Goal: Task Accomplishment & Management: Complete application form

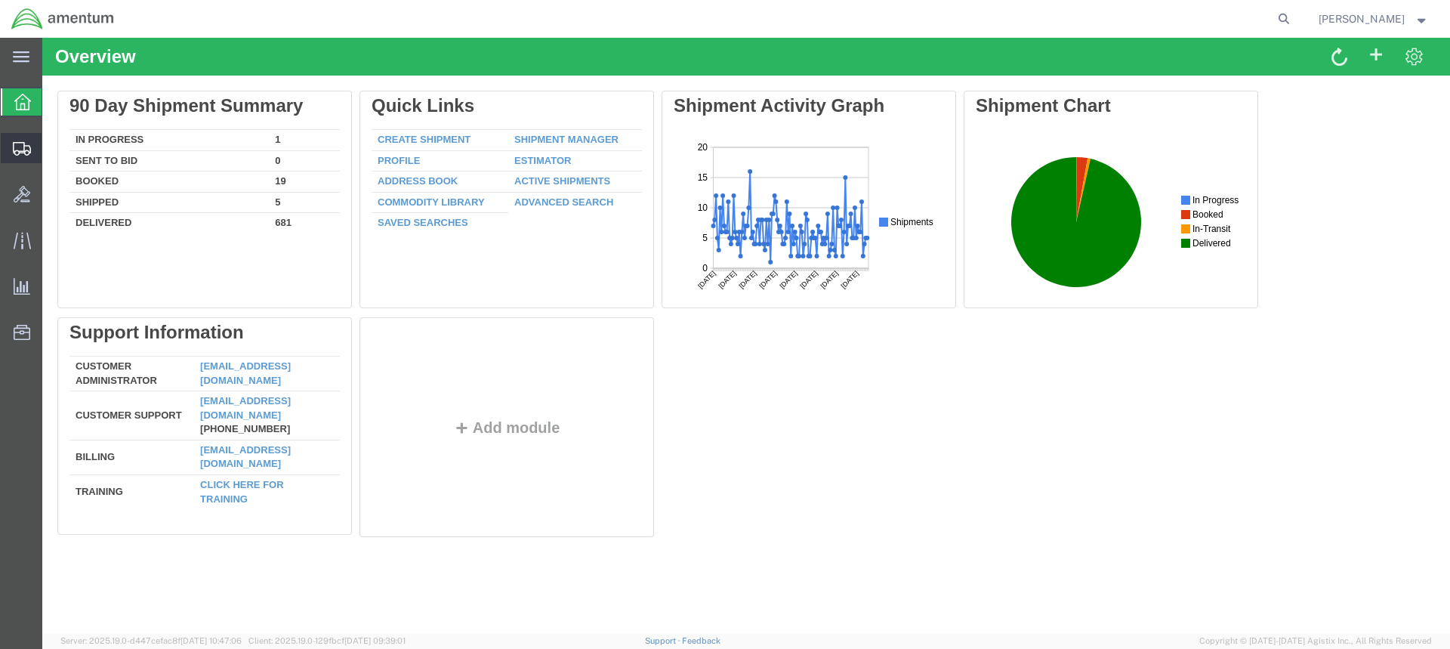
click at [0, 0] on span "Create Shipment" at bounding box center [0, 0] width 0 height 0
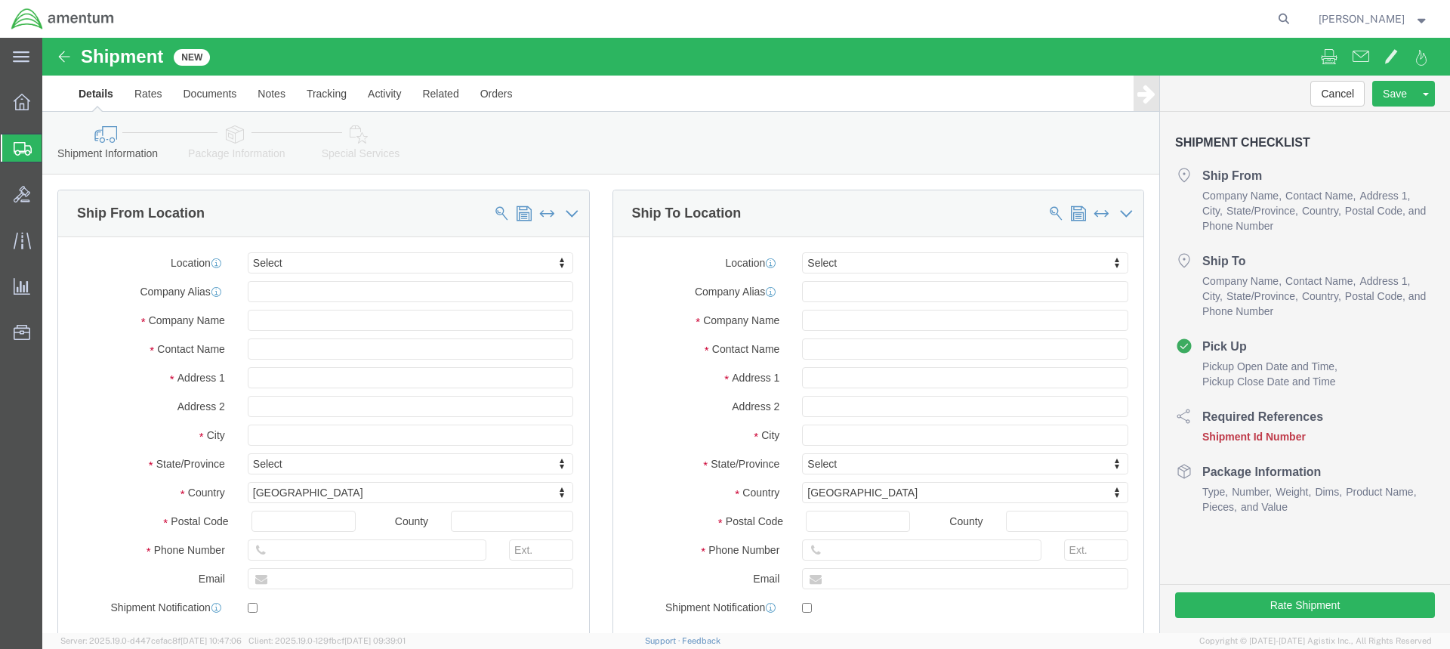
select select
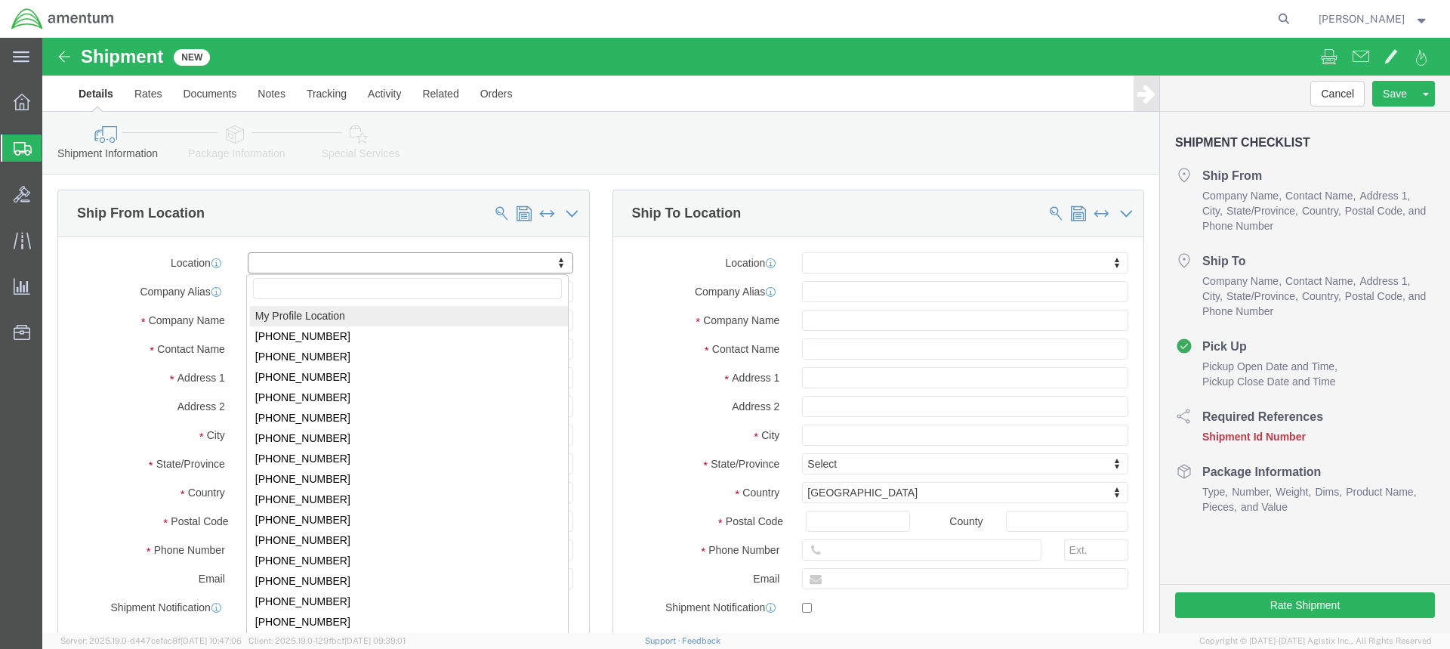
select select "MYPROFILE"
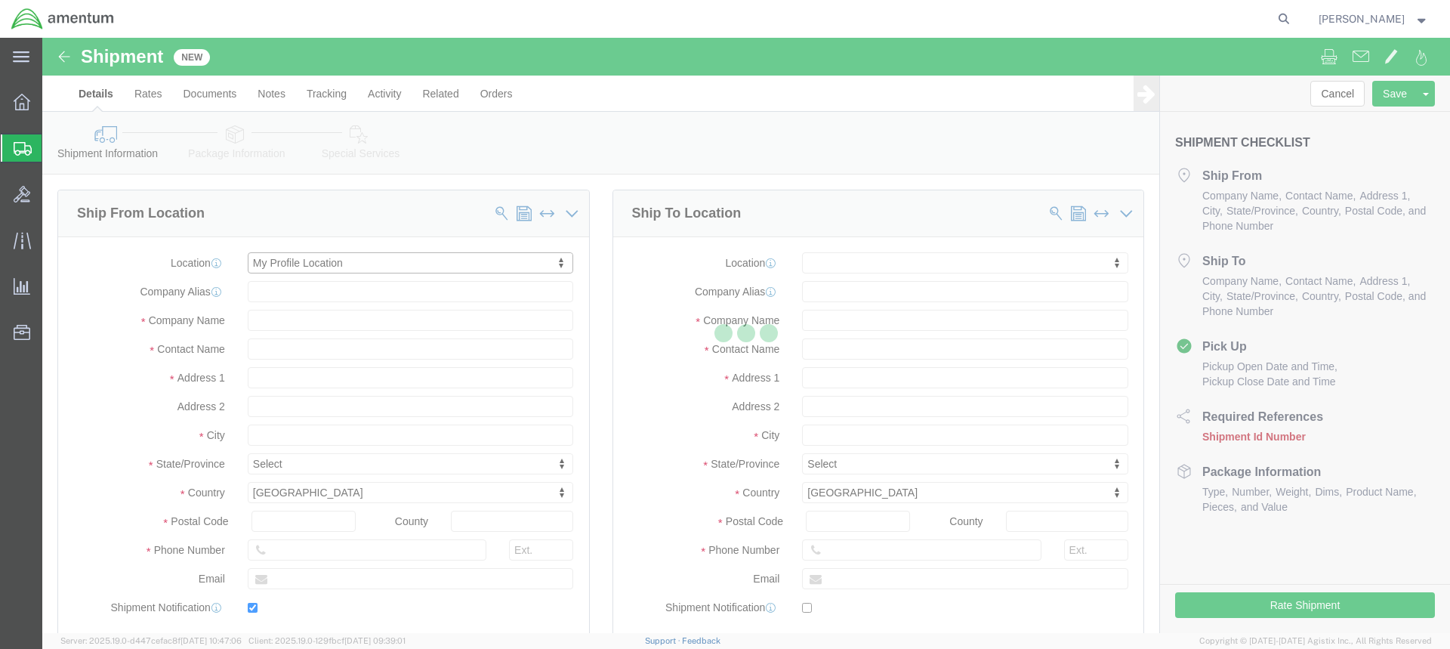
type input "[STREET_ADDRESS]"
type input "76904"
type input "[PHONE_NUMBER]"
type input "[PERSON_NAME][EMAIL_ADDRESS][PERSON_NAME][DOMAIN_NAME]"
checkbox input "true"
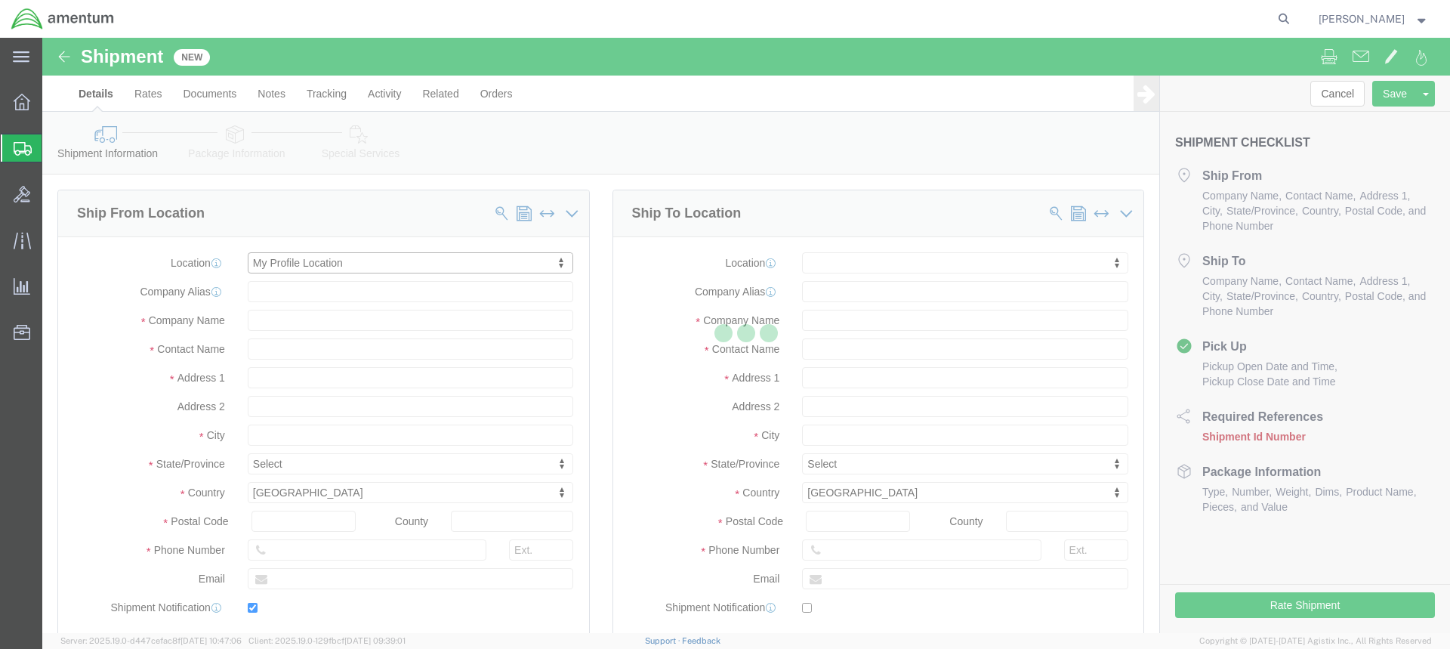
type input "Amentum Services, Inc."
type input "[PERSON_NAME]"
type input "San [PERSON_NAME]"
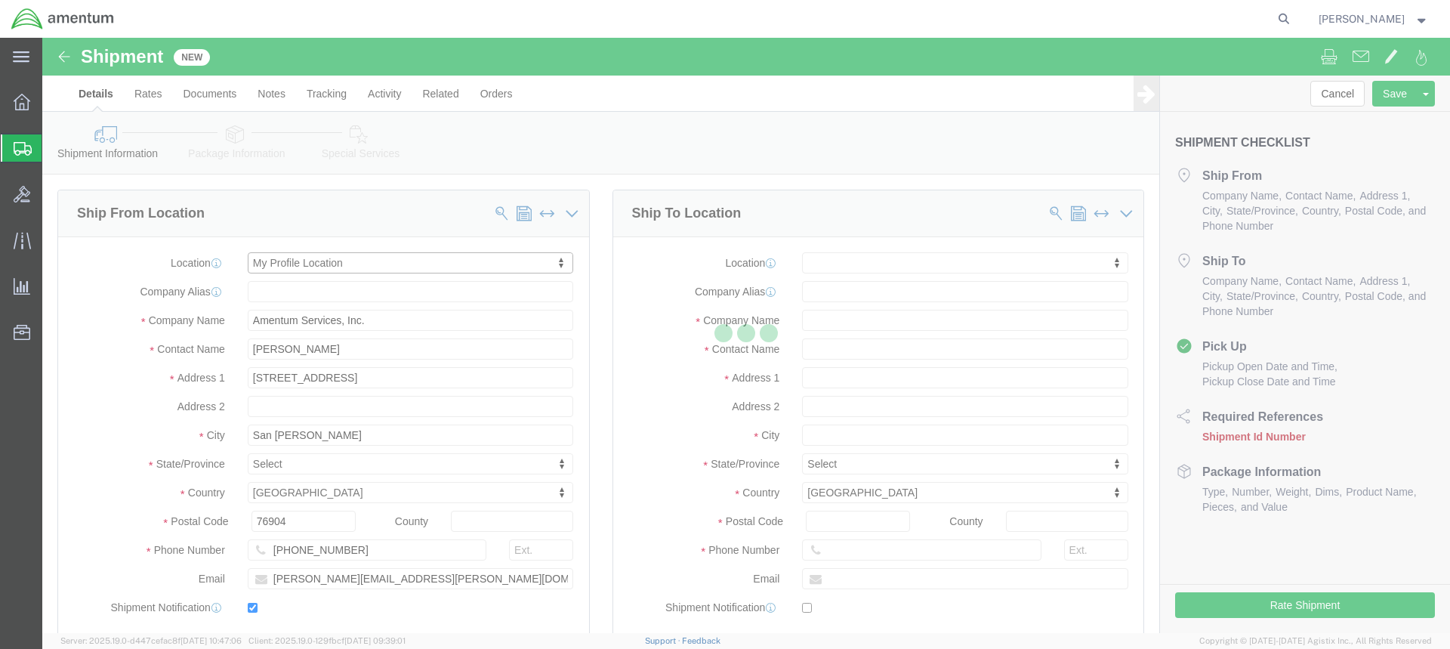
select select "[GEOGRAPHIC_DATA]"
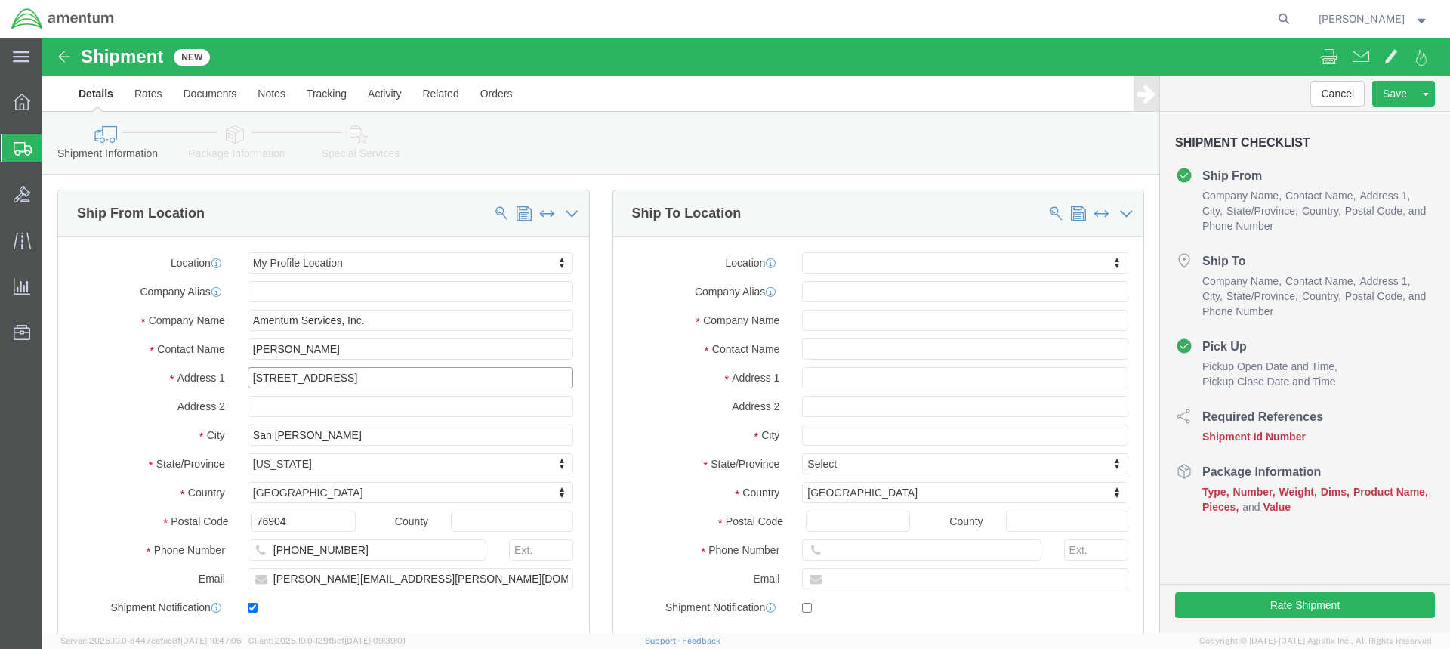
drag, startPoint x: 308, startPoint y: 340, endPoint x: 184, endPoint y: 334, distance: 124.0
click div "Address [STREET_ADDRESS]"
click input "[STREET_ADDRESS]"
drag, startPoint x: 305, startPoint y: 341, endPoint x: 196, endPoint y: 341, distance: 108.7
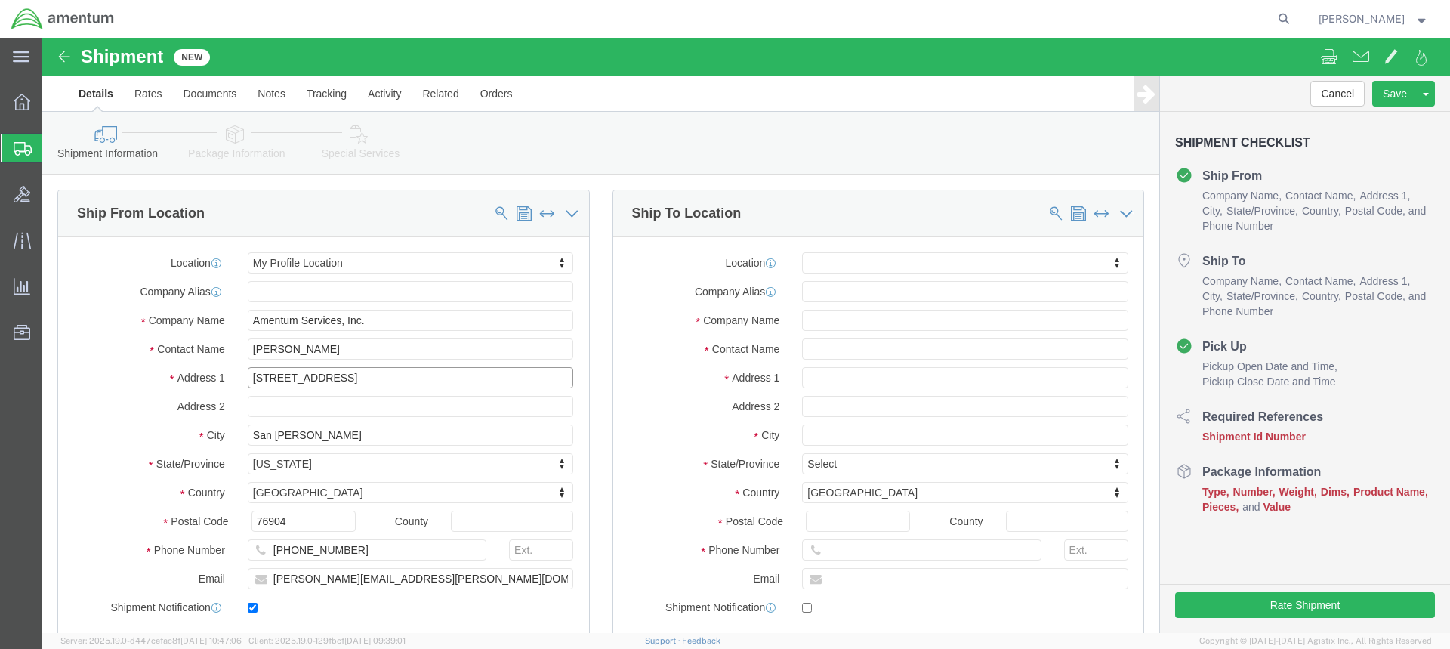
click div "[STREET_ADDRESS]"
type input "845 FIRST SE NAS"
select select
click input "text"
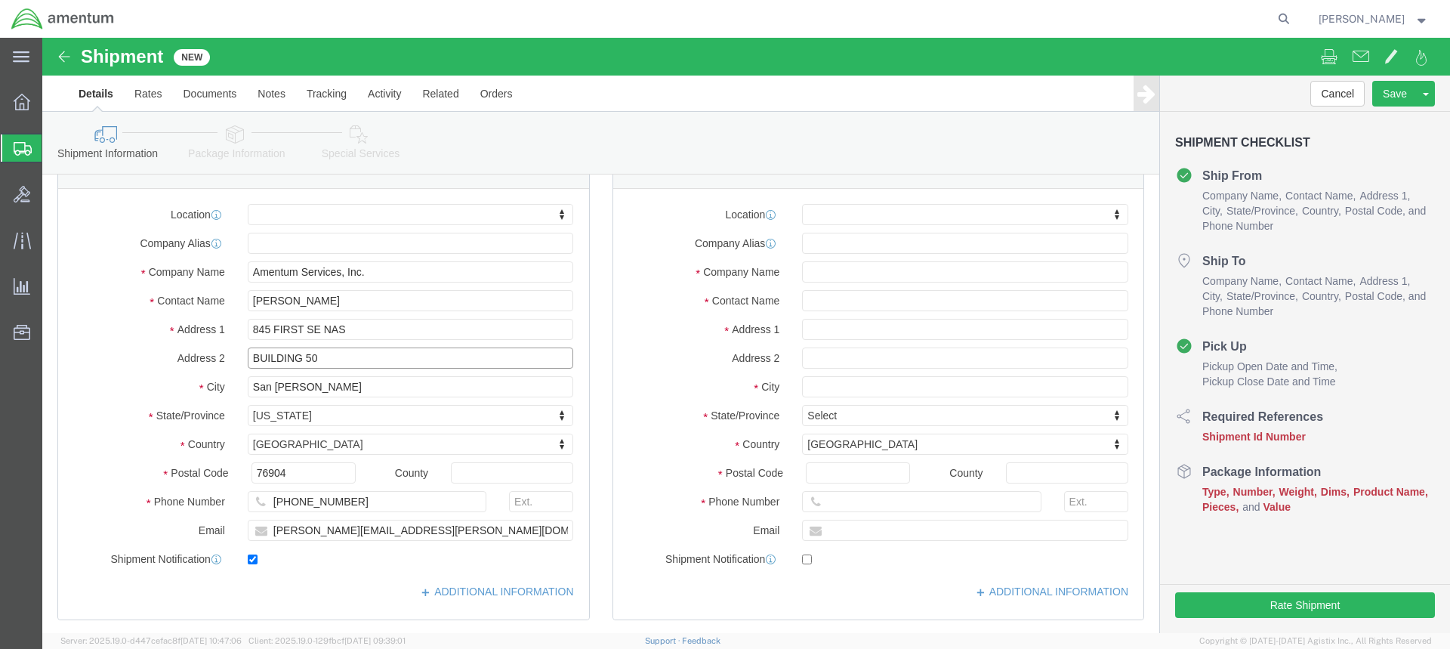
scroll to position [76, 0]
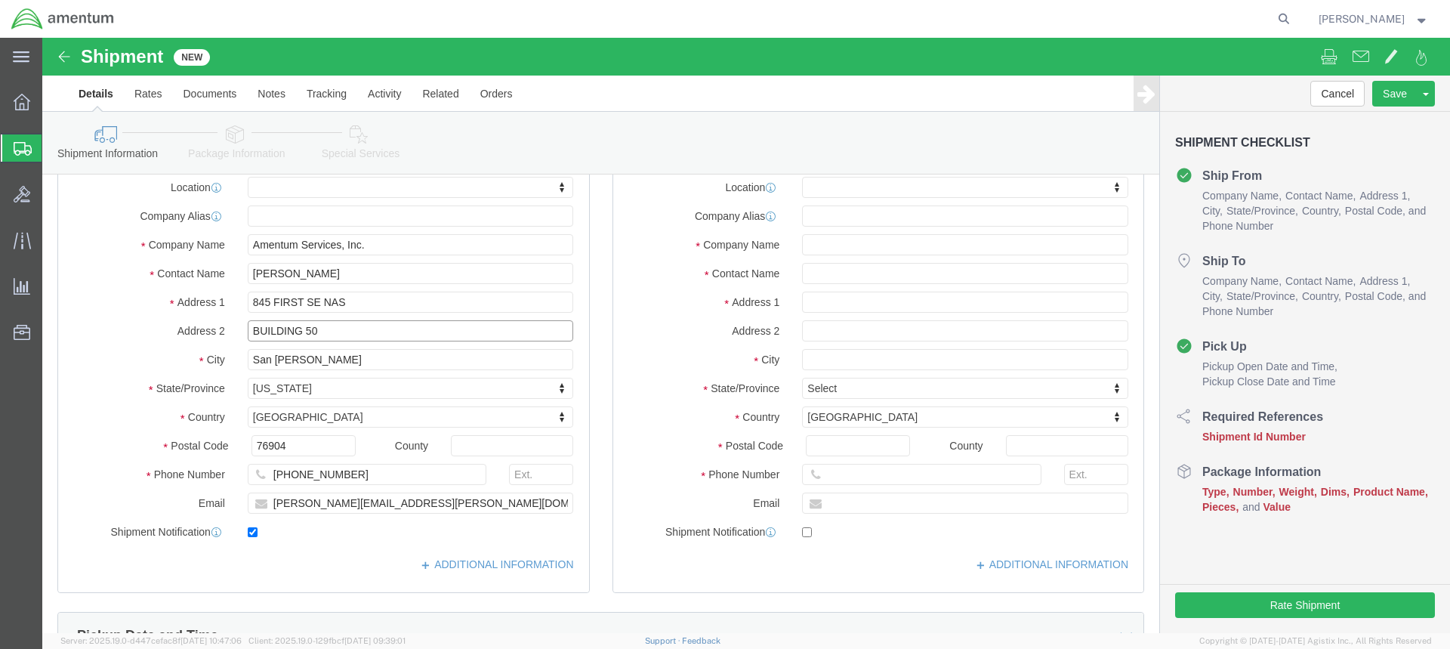
type input "BUILDING 50"
drag, startPoint x: 261, startPoint y: 325, endPoint x: 279, endPoint y: 323, distance: 18.2
click input "San [PERSON_NAME]"
drag, startPoint x: 285, startPoint y: 322, endPoint x: 193, endPoint y: 320, distance: 92.9
click div "San [PERSON_NAME]"
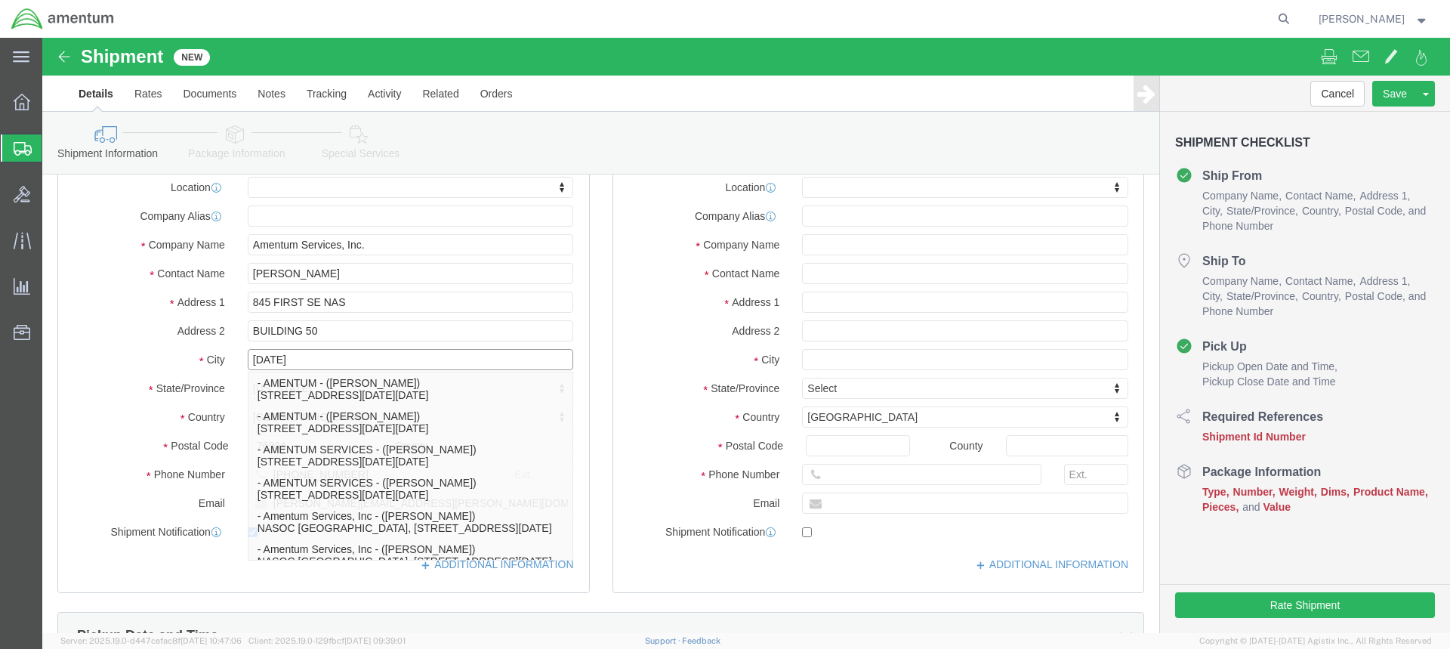
type input "[DATE]"
select select
click label "City"
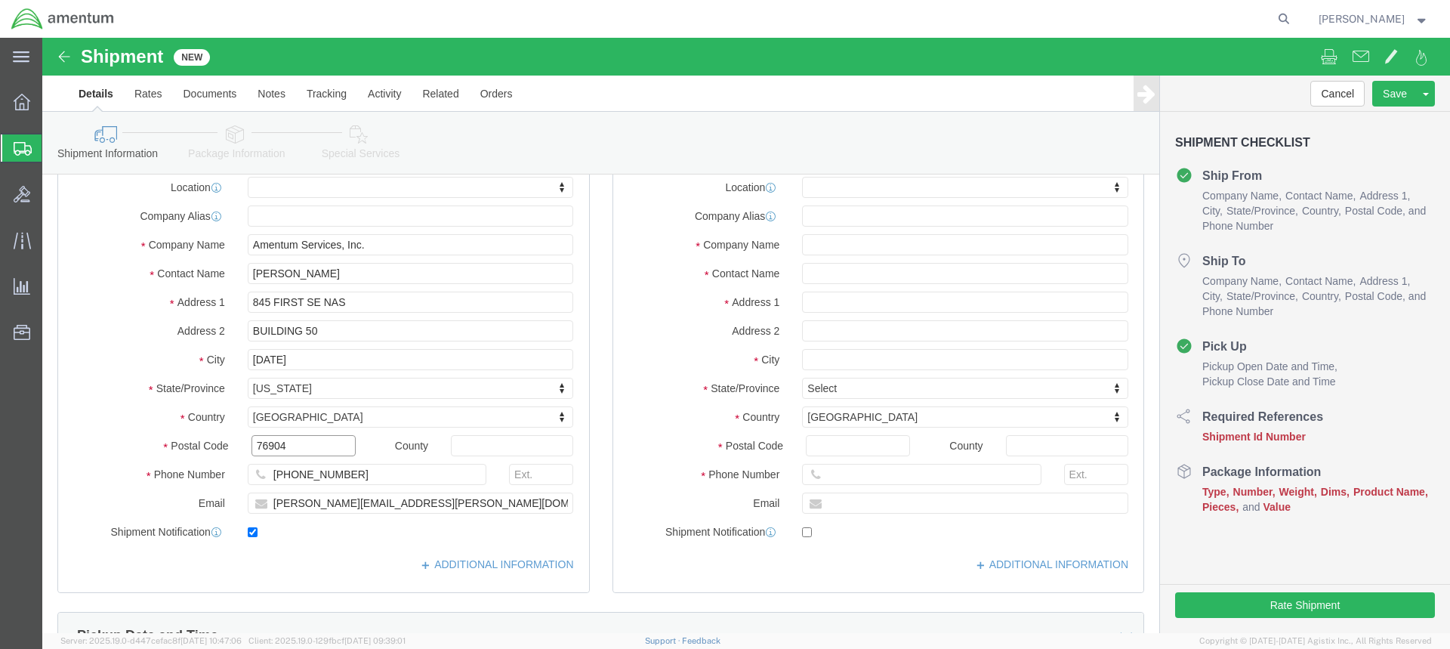
click input "76904"
drag, startPoint x: 245, startPoint y: 411, endPoint x: 214, endPoint y: 409, distance: 31.0
click input "76904"
type input "78419"
select select
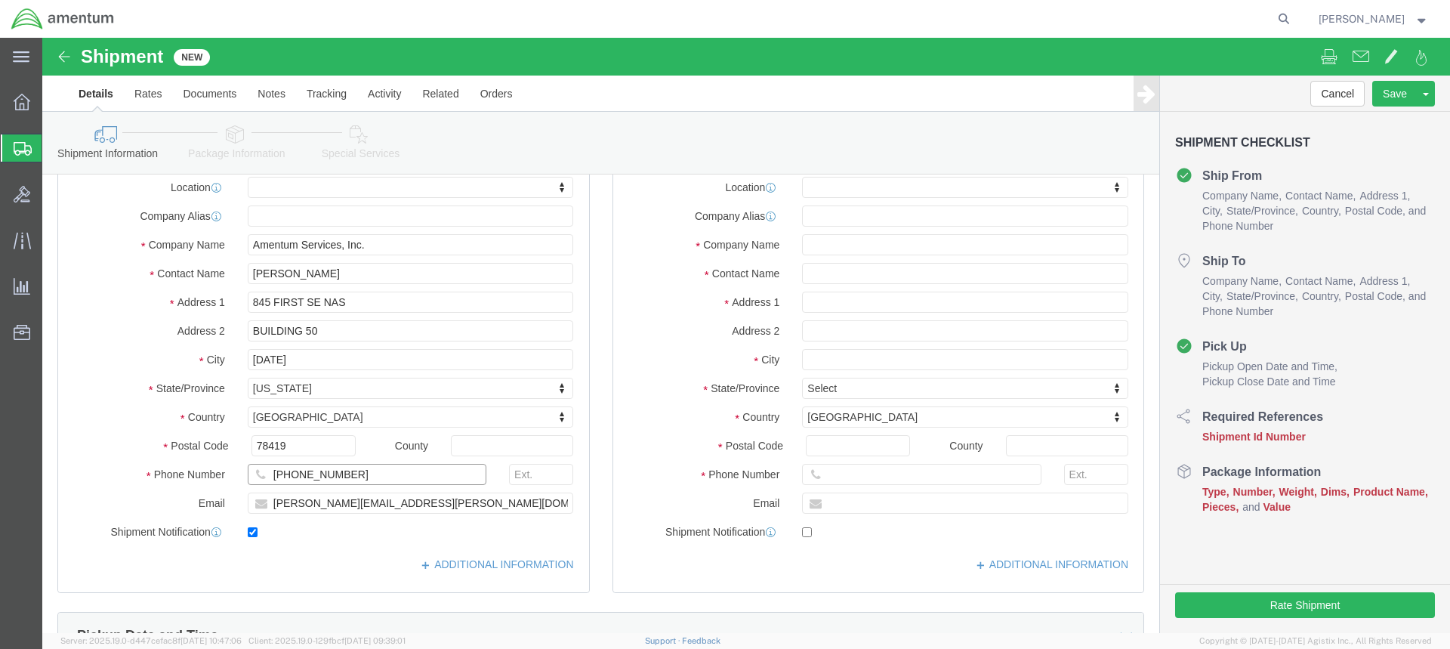
click input "[PHONE_NUMBER]"
type input "4"
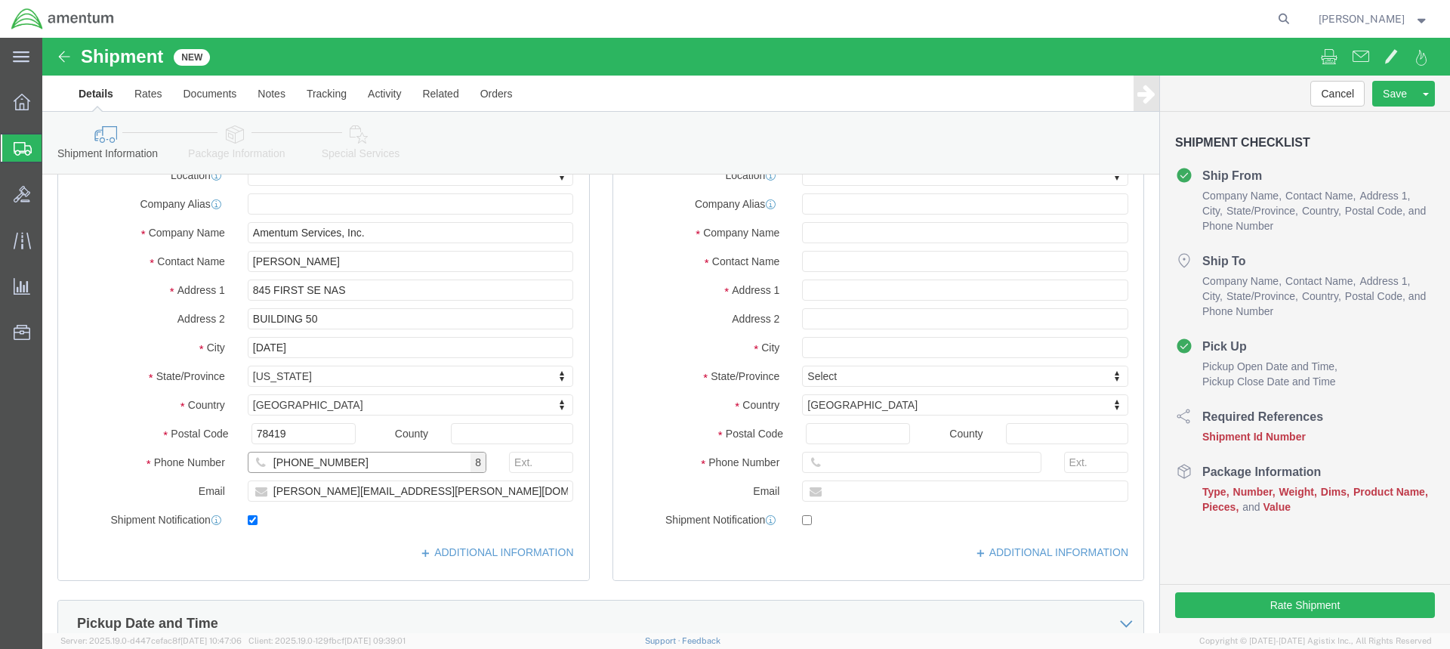
scroll to position [0, 0]
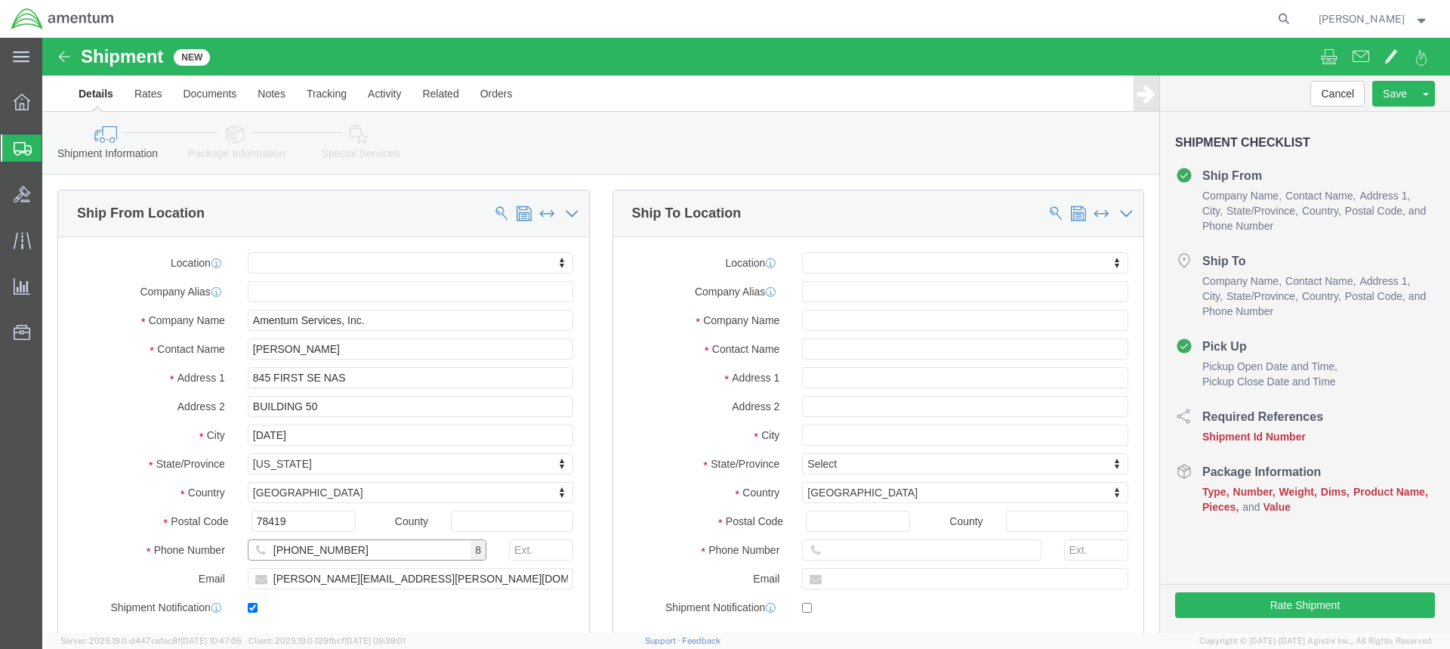
type input "[PHONE_NUMBER]"
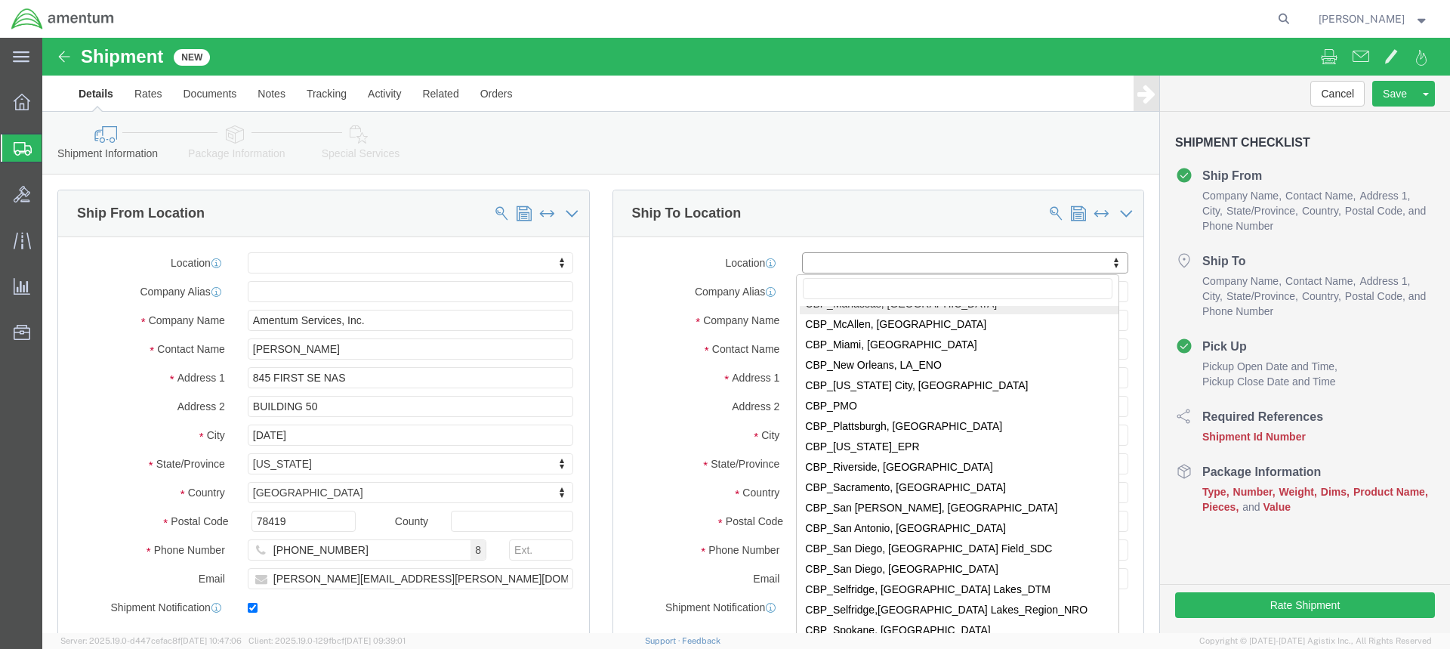
scroll to position [3246, 0]
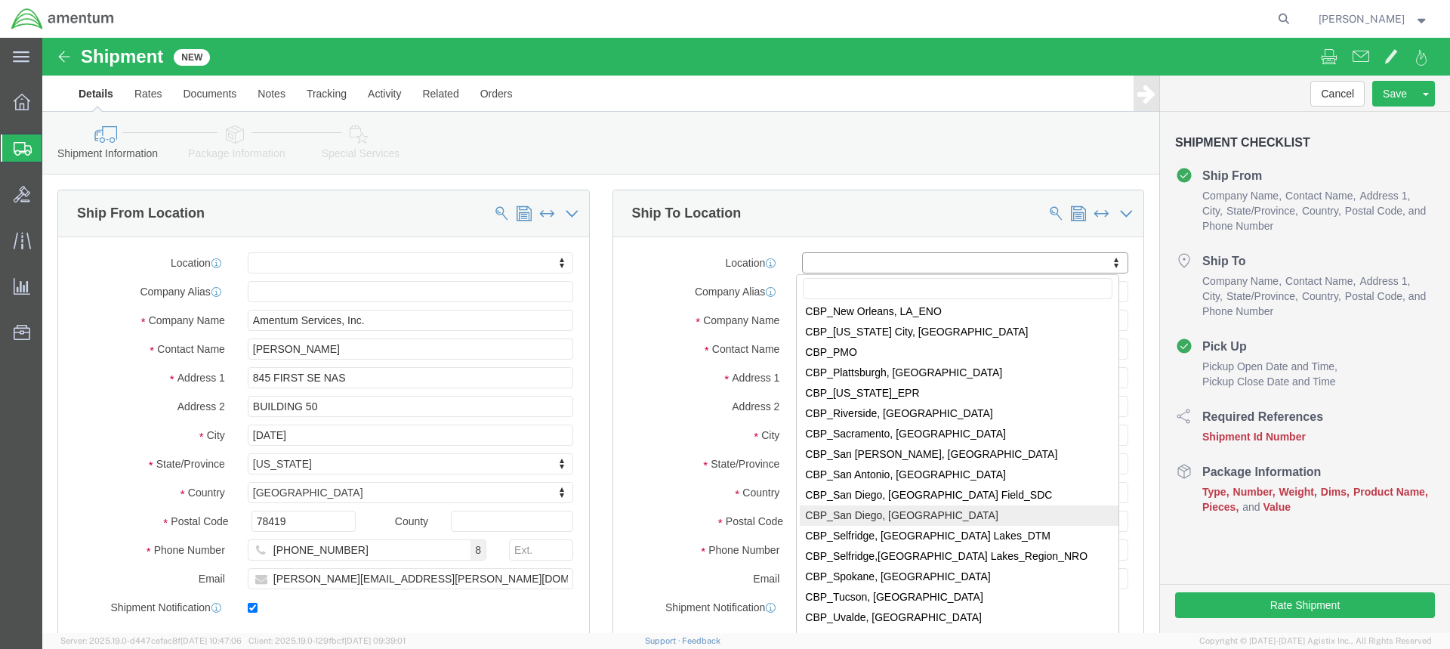
select select "49946"
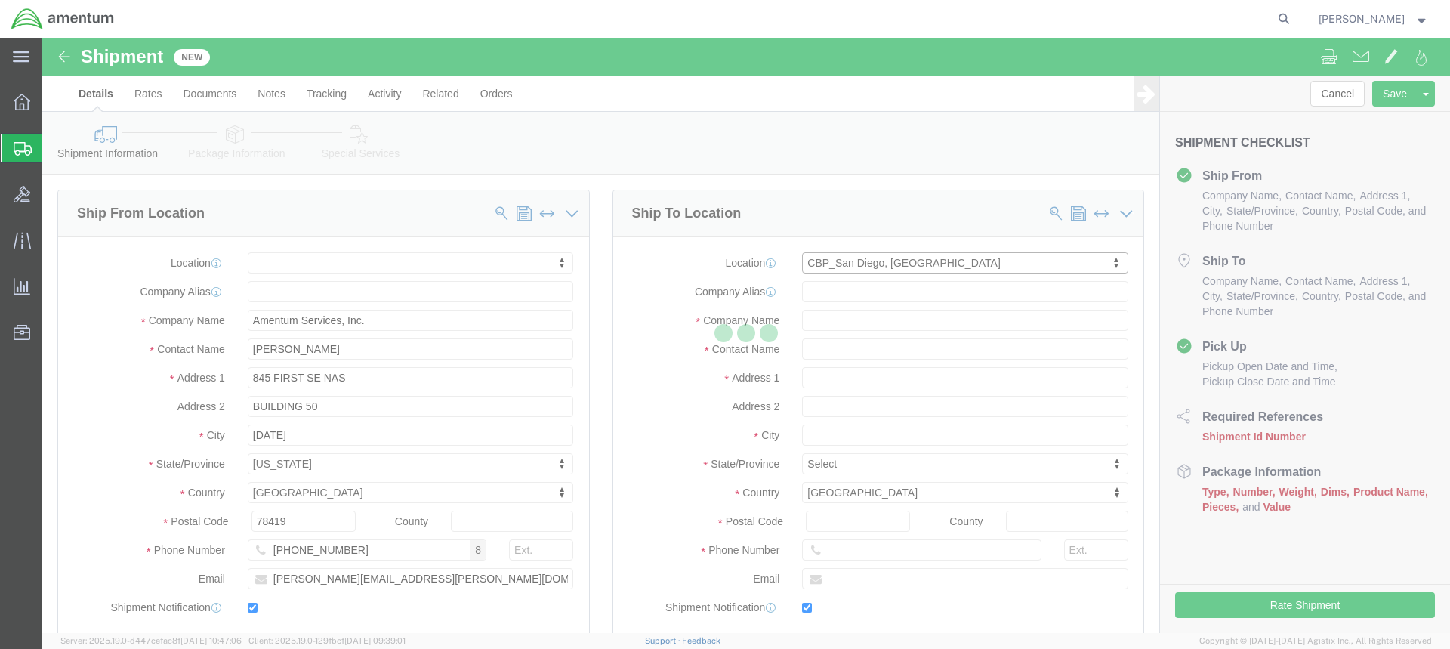
type input "Bldg 1480 [GEOGRAPHIC_DATA] [GEOGRAPHIC_DATA]"
type input "92135-7013"
type input "[PHONE_NUMBER]"
type input "3017"
type input "[PERSON_NAME][EMAIL_ADDRESS][PERSON_NAME][DOMAIN_NAME]"
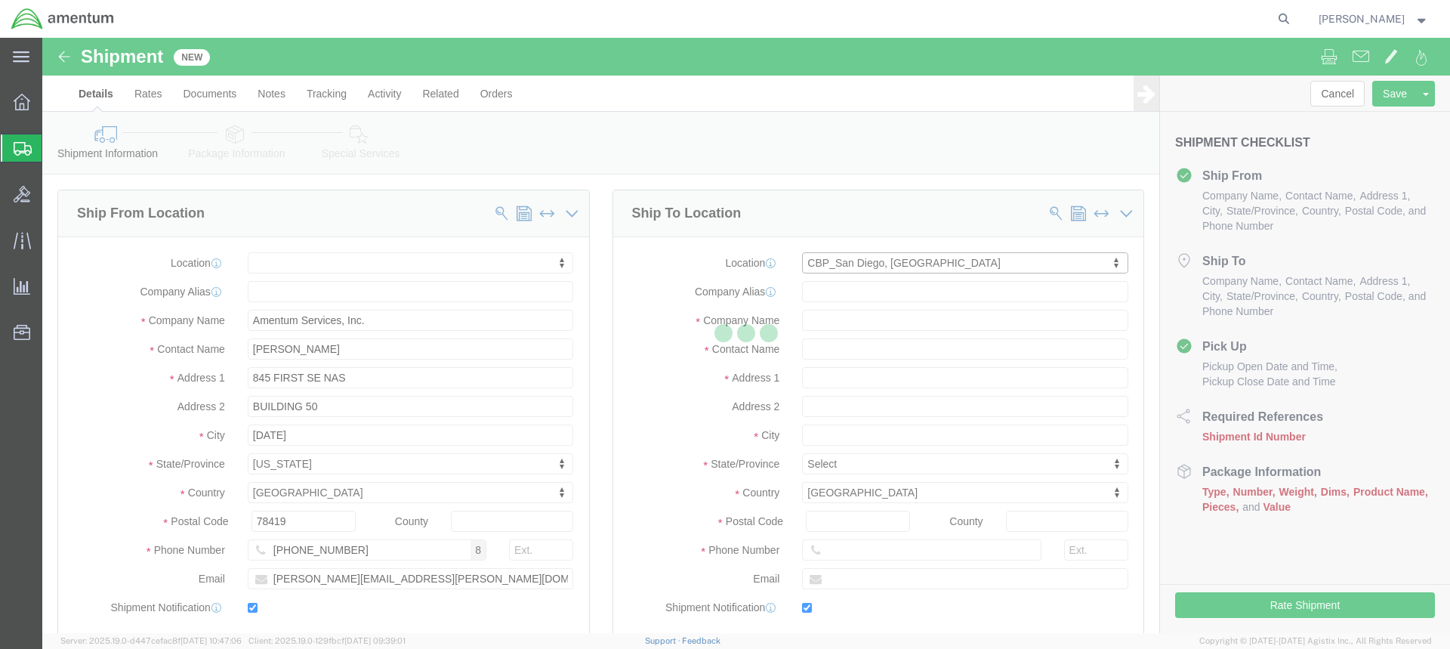
checkbox input "true"
type input "Amentum Services, Inc"
type input "[PERSON_NAME]"
type input "[GEOGRAPHIC_DATA]"
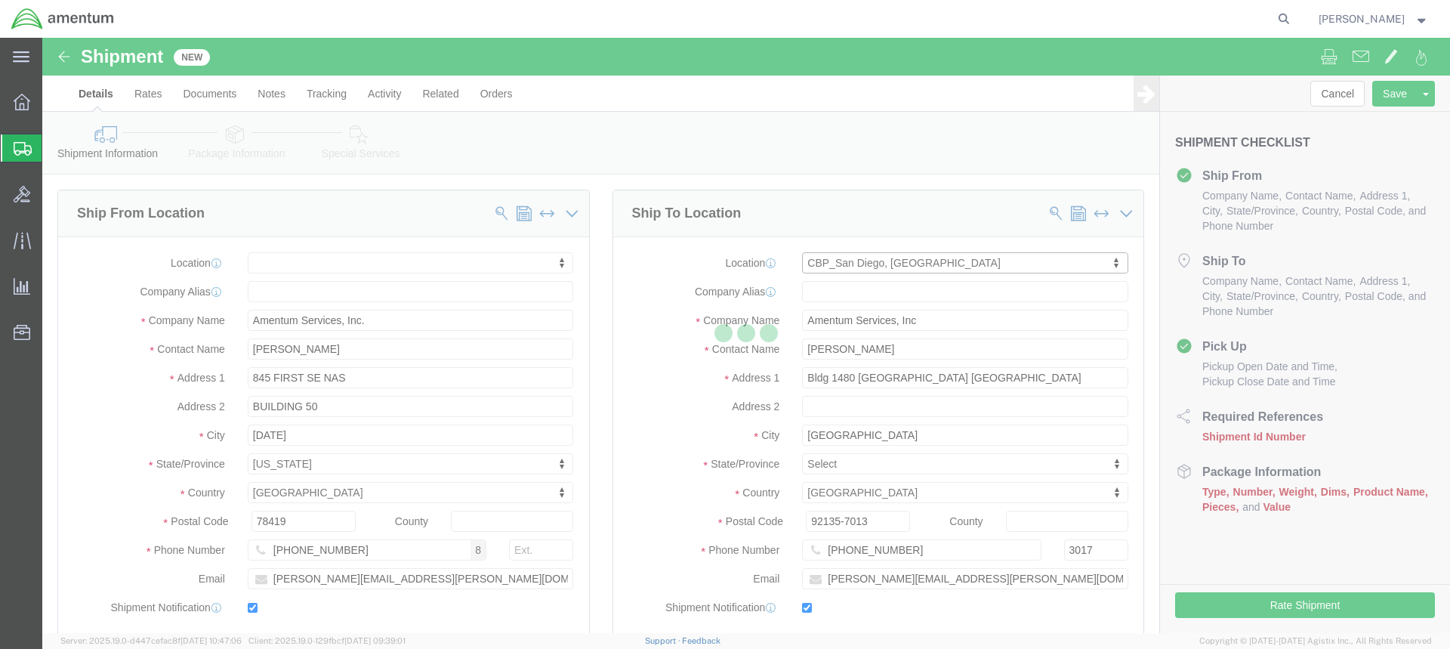
select select "CA"
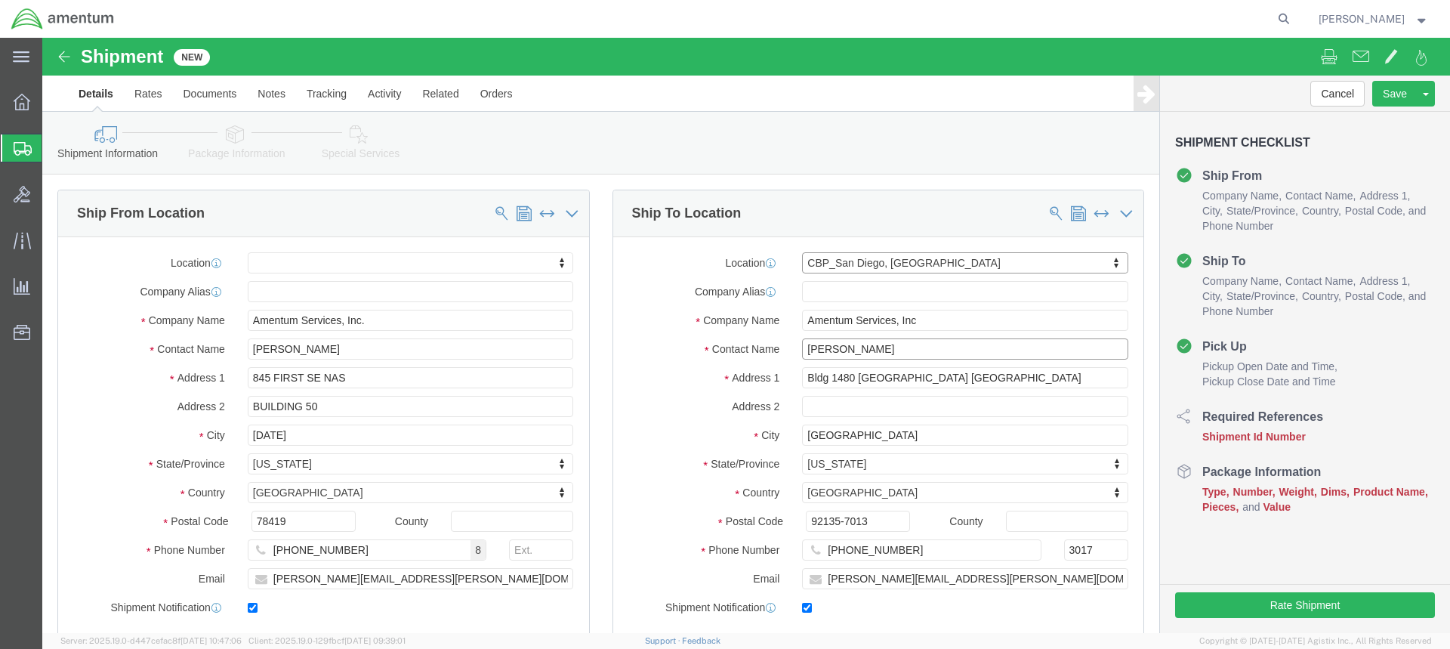
click input "[PERSON_NAME]"
drag, startPoint x: 822, startPoint y: 310, endPoint x: 755, endPoint y: 310, distance: 67.2
click input "[PERSON_NAME]"
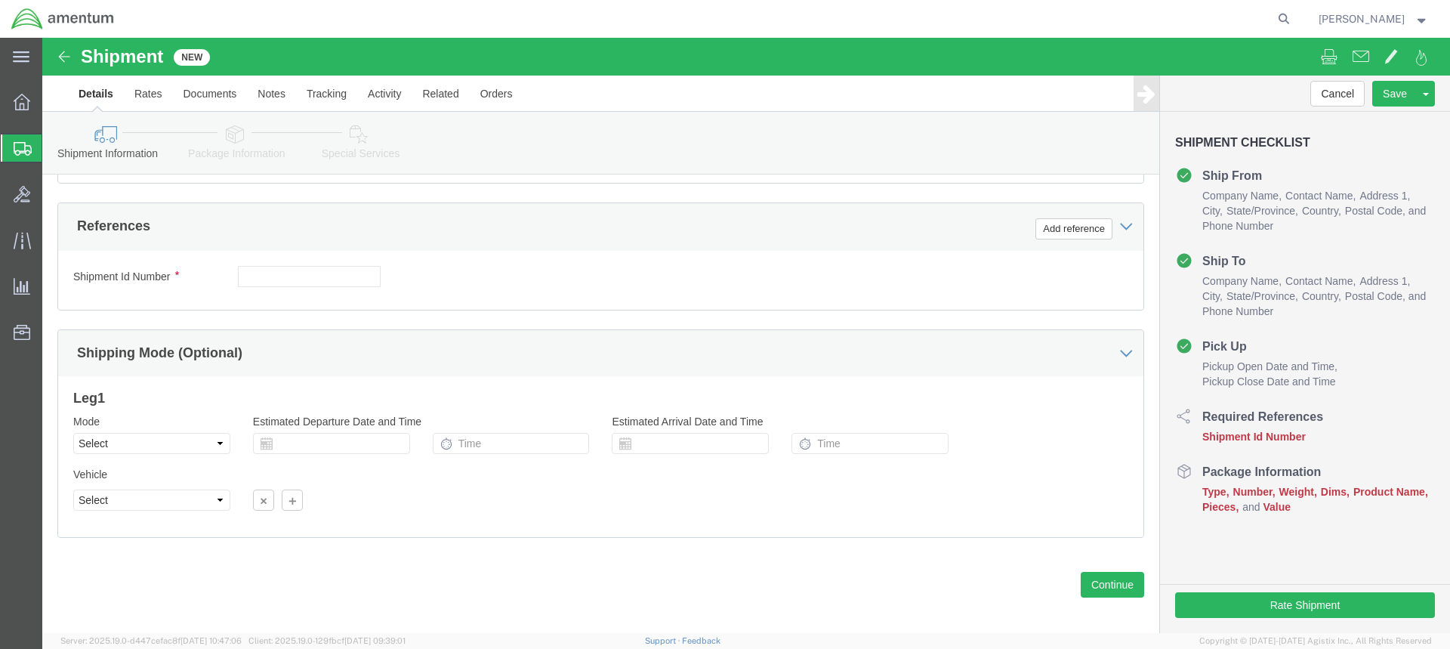
scroll to position [701, 0]
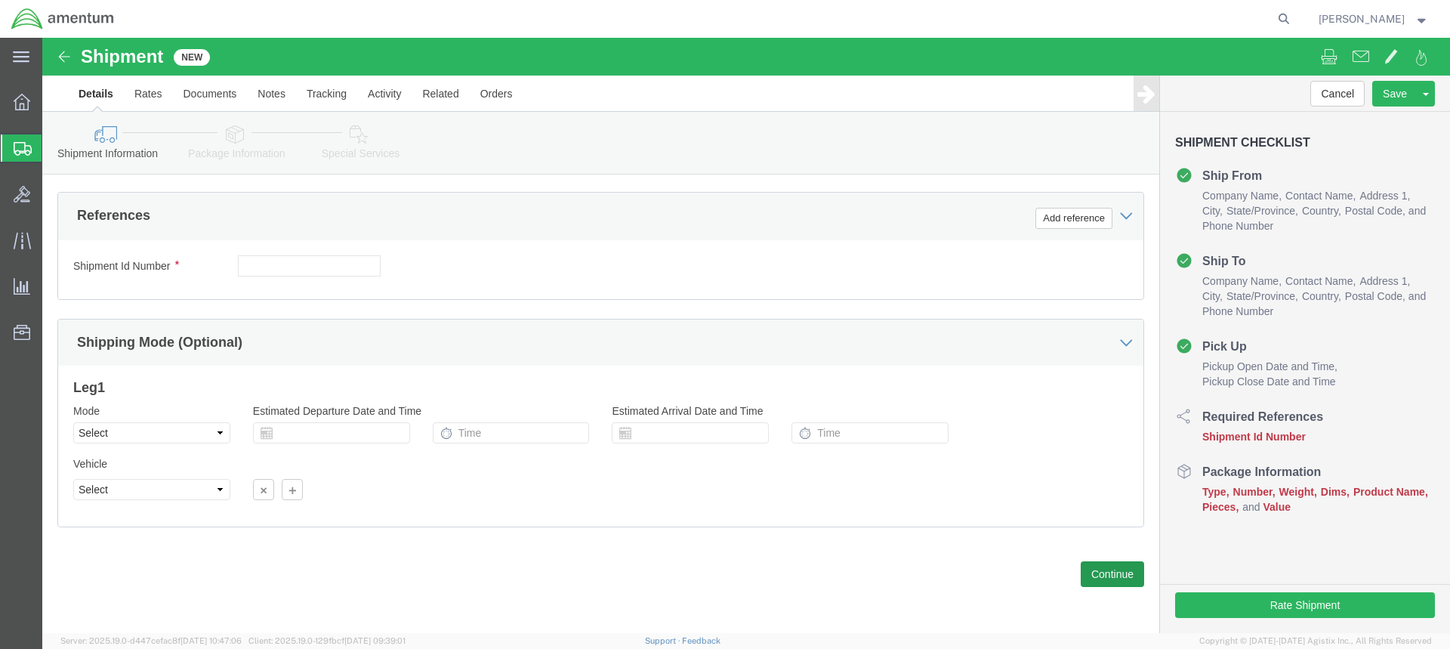
type input "[PERSON_NAME]"
click button "Continue"
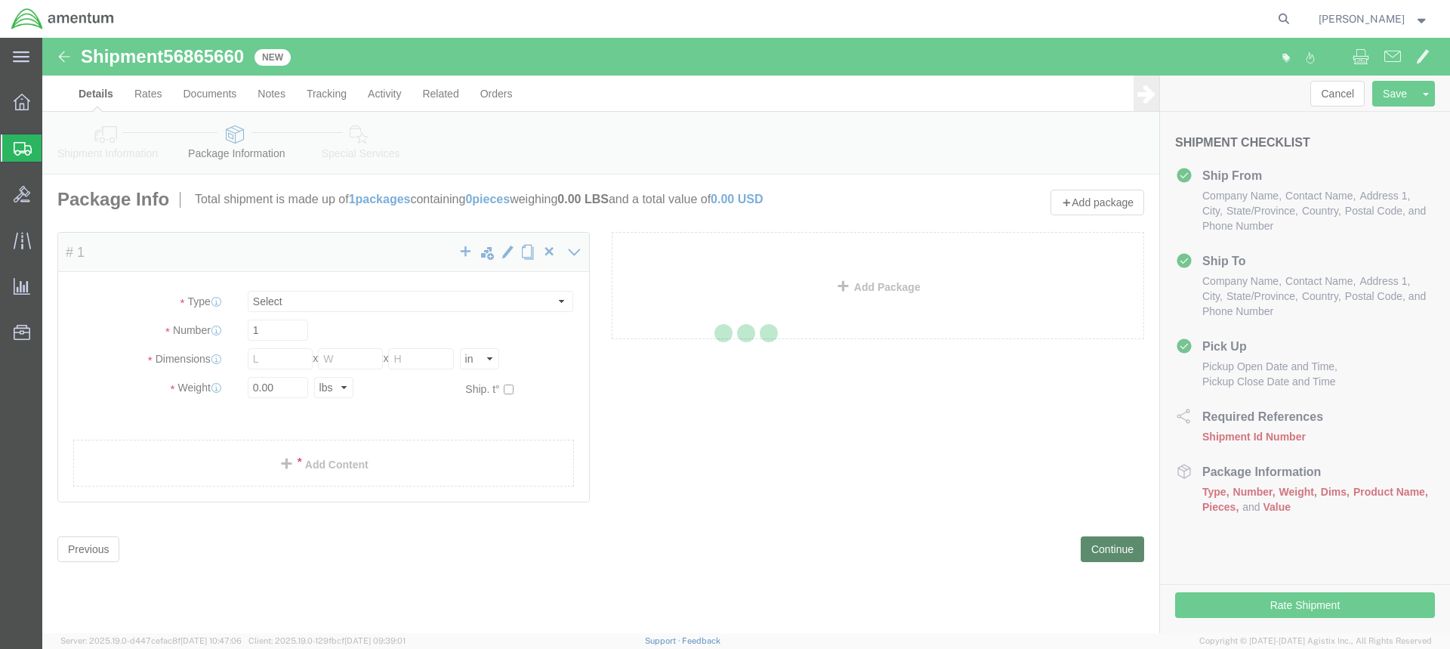
select select "CBOX"
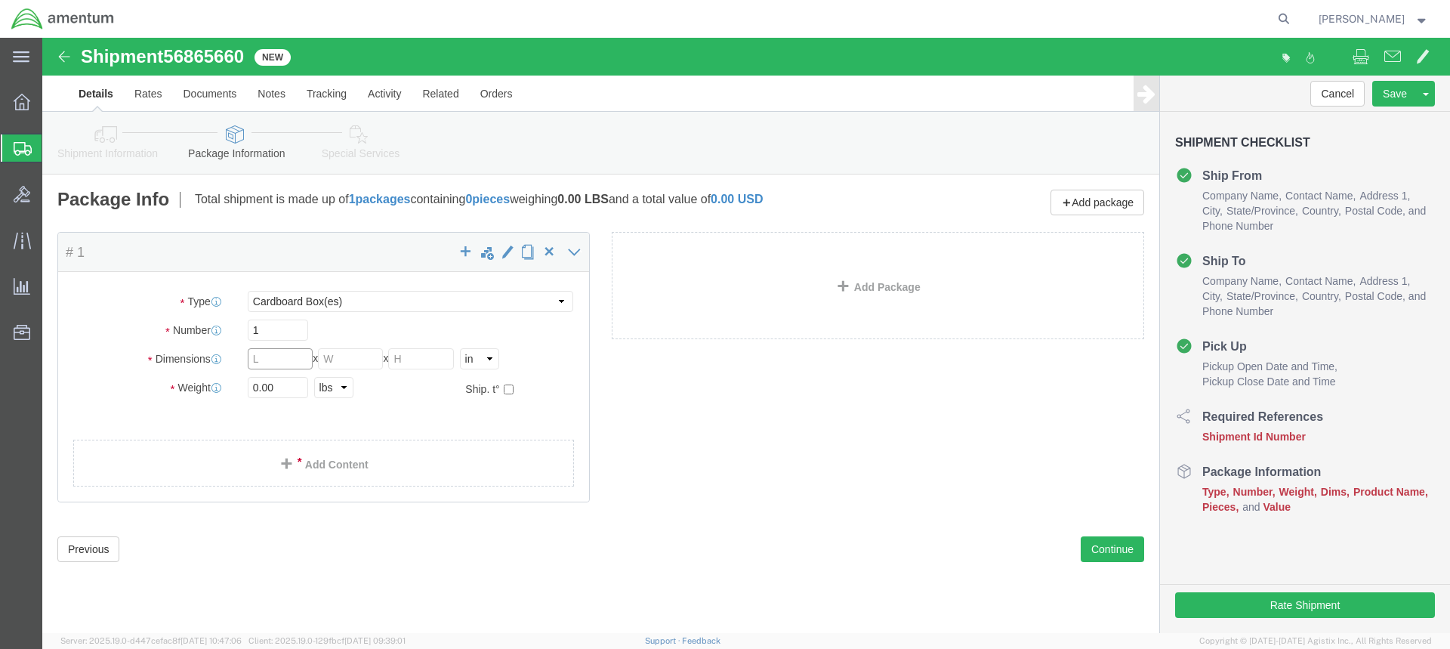
click input "text"
type input "20"
click input "text"
type input "20"
click input "text"
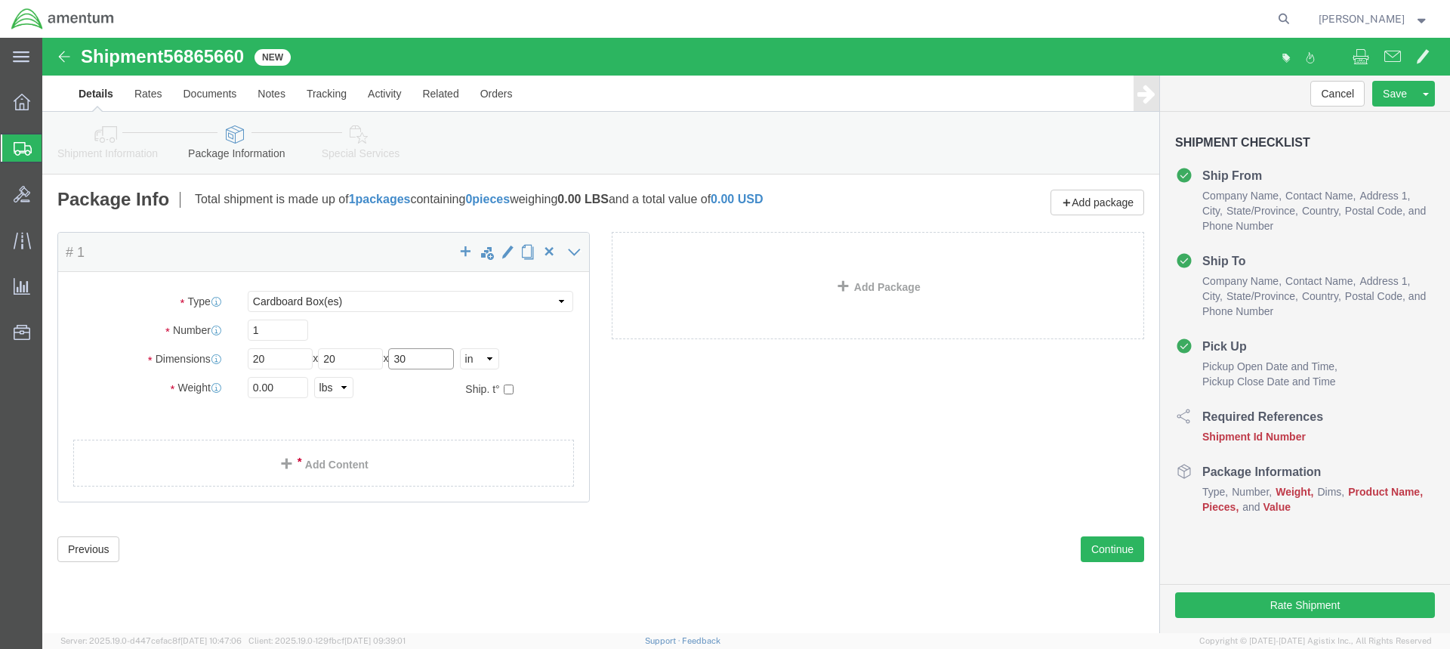
type input "30"
click input "0.00"
drag, startPoint x: 238, startPoint y: 353, endPoint x: 206, endPoint y: 350, distance: 31.9
click input "0.00"
type input "40.00"
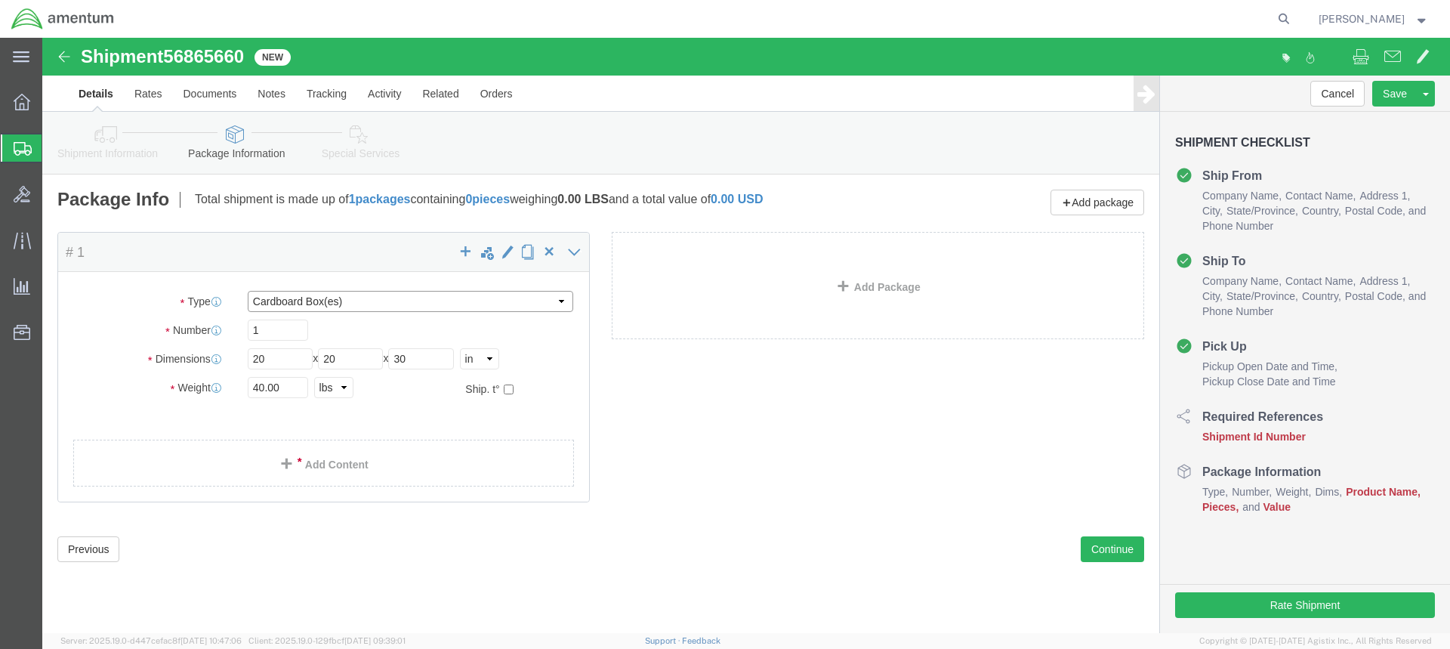
click select "Select BCK Boxes Bale(s) Basket(s) Bolt(s) Bottle(s) Buckets Bulk Bundle(s) Can…"
click link "Add Content"
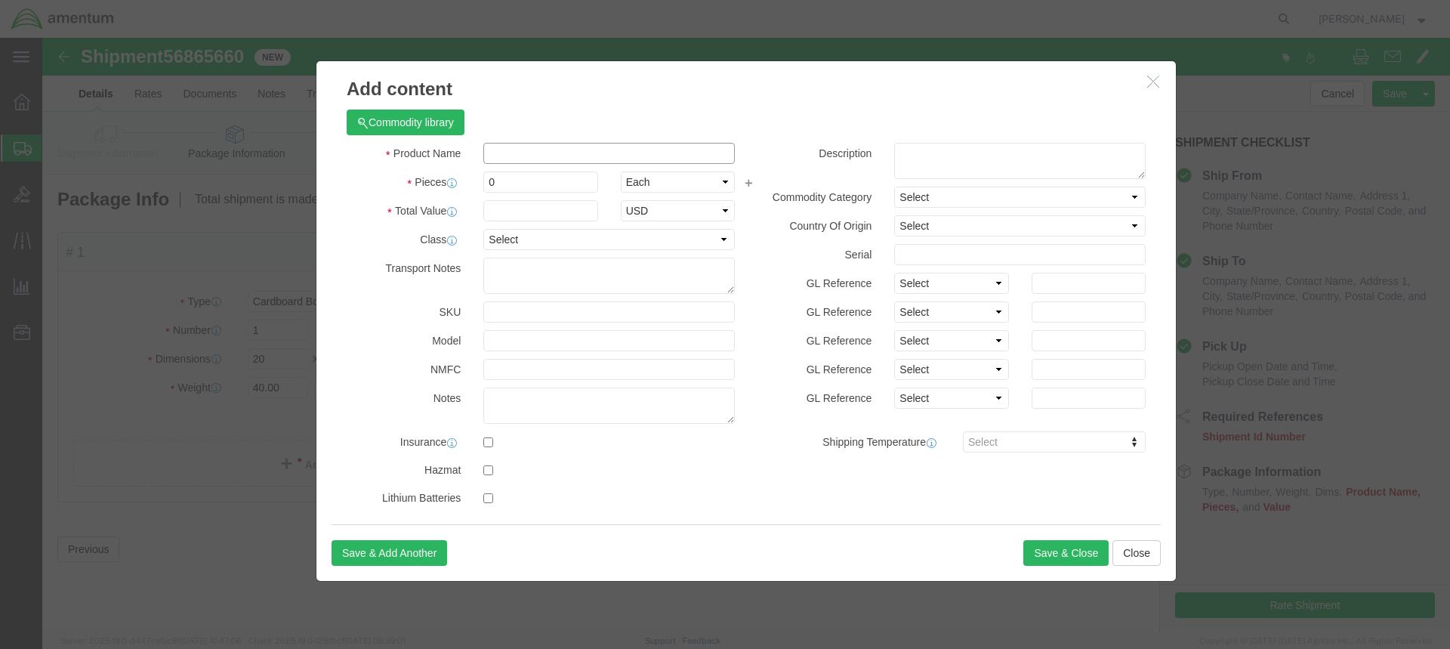
click input "text"
type input "TOOL BOX"
click input "0"
drag, startPoint x: 476, startPoint y: 145, endPoint x: 419, endPoint y: 137, distance: 58.0
click div "Pieces 0 Select Bag Barrels 100Board Feet Bottle Box Blister Pack Carats Can Ca…"
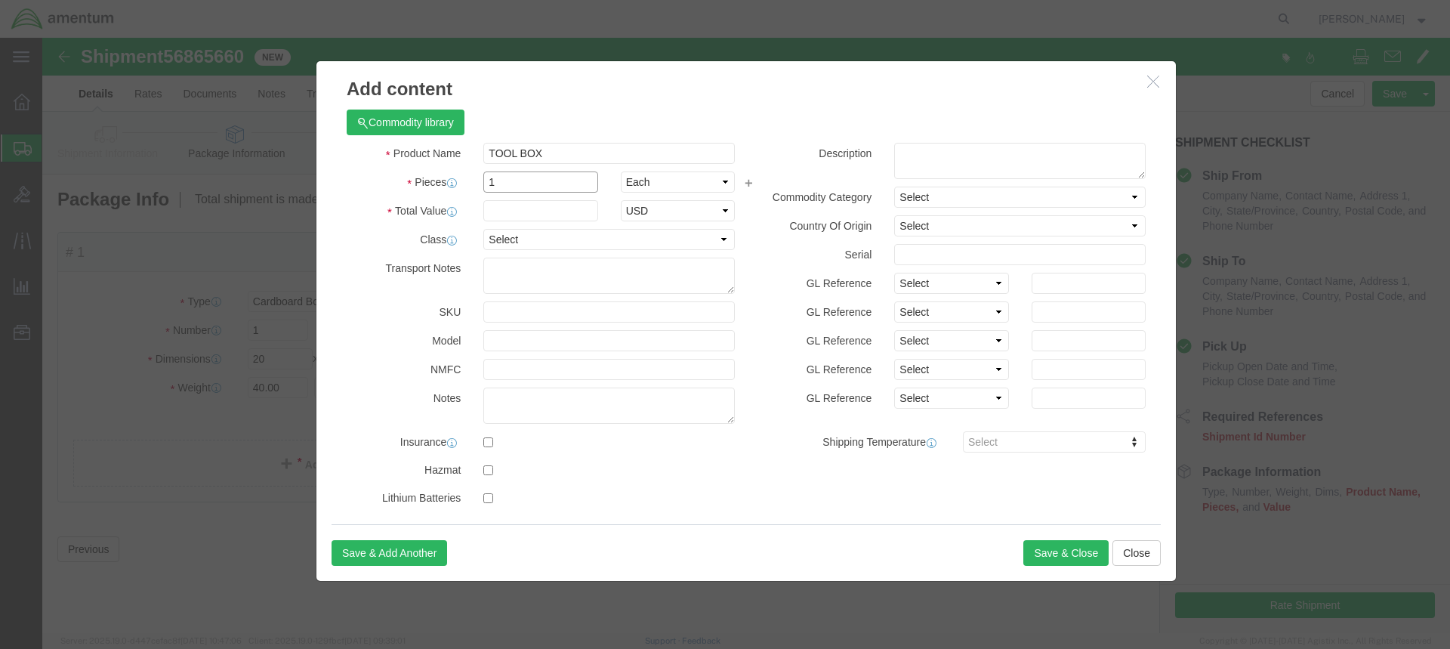
type input "1"
click input "text"
type input "10,000.00"
click button "Save & Close"
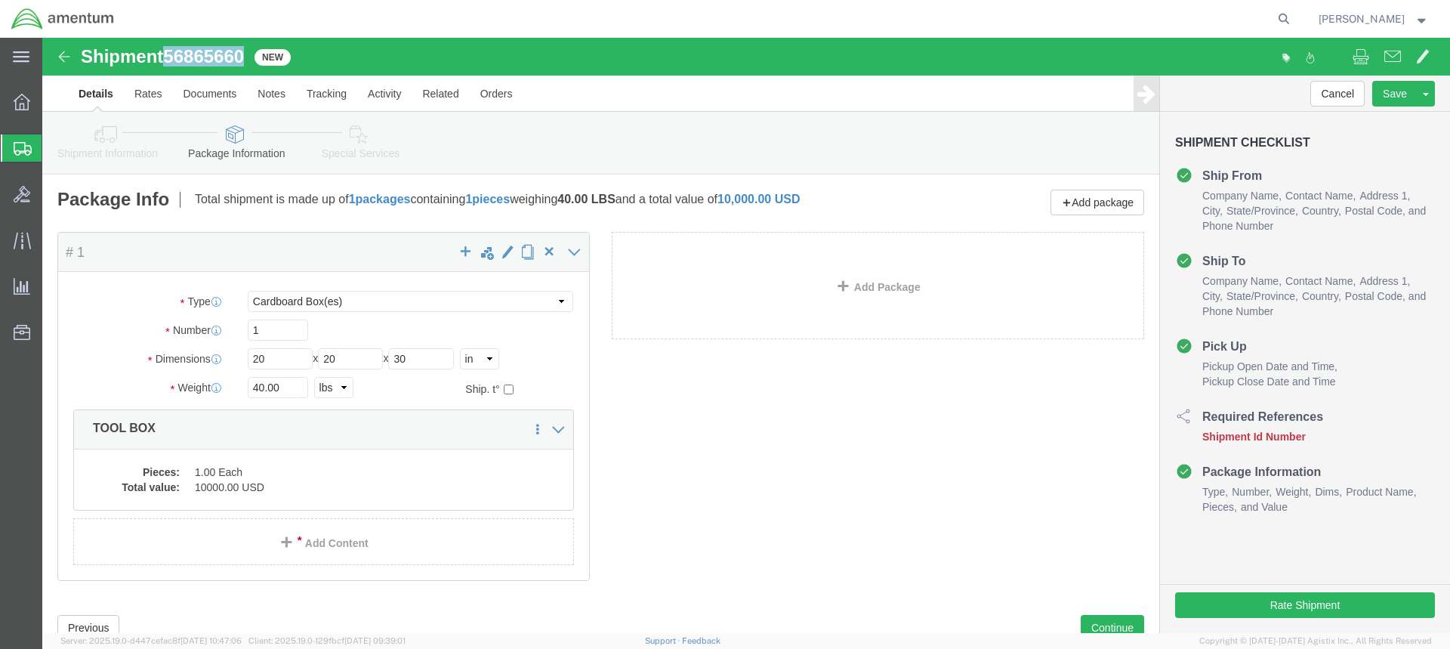
drag, startPoint x: 205, startPoint y: 18, endPoint x: 128, endPoint y: 20, distance: 77.0
click span "56865660"
copy span "56865660"
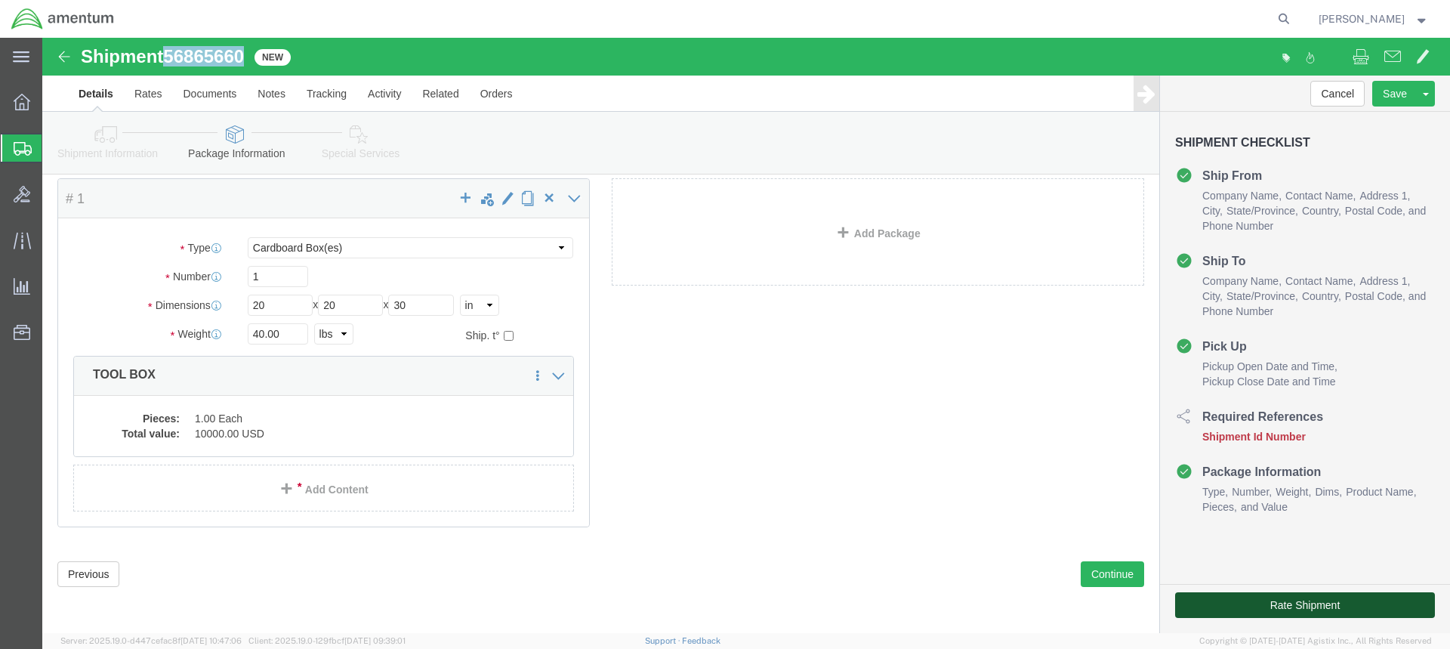
click button "Rate Shipment"
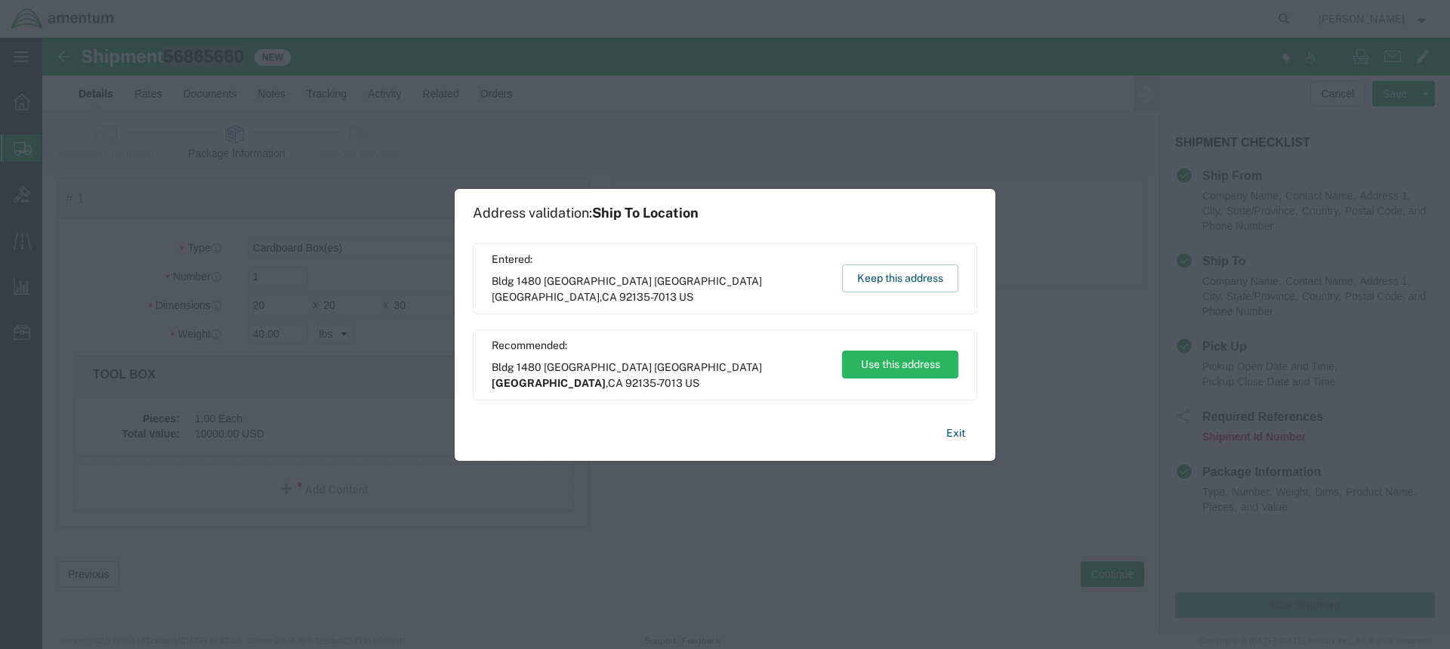
click at [606, 377] on span "[GEOGRAPHIC_DATA]" at bounding box center [549, 383] width 114 height 12
click at [876, 365] on button "Use this address" at bounding box center [900, 364] width 116 height 28
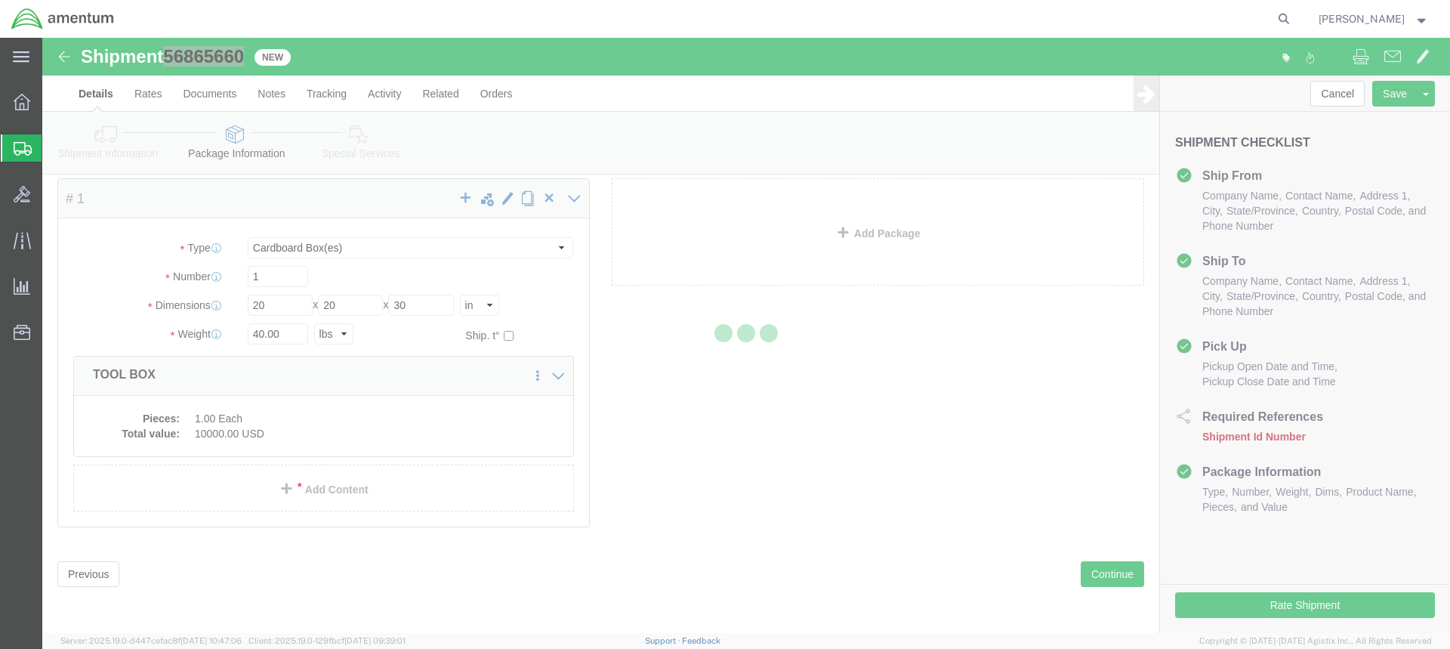
select select "49946"
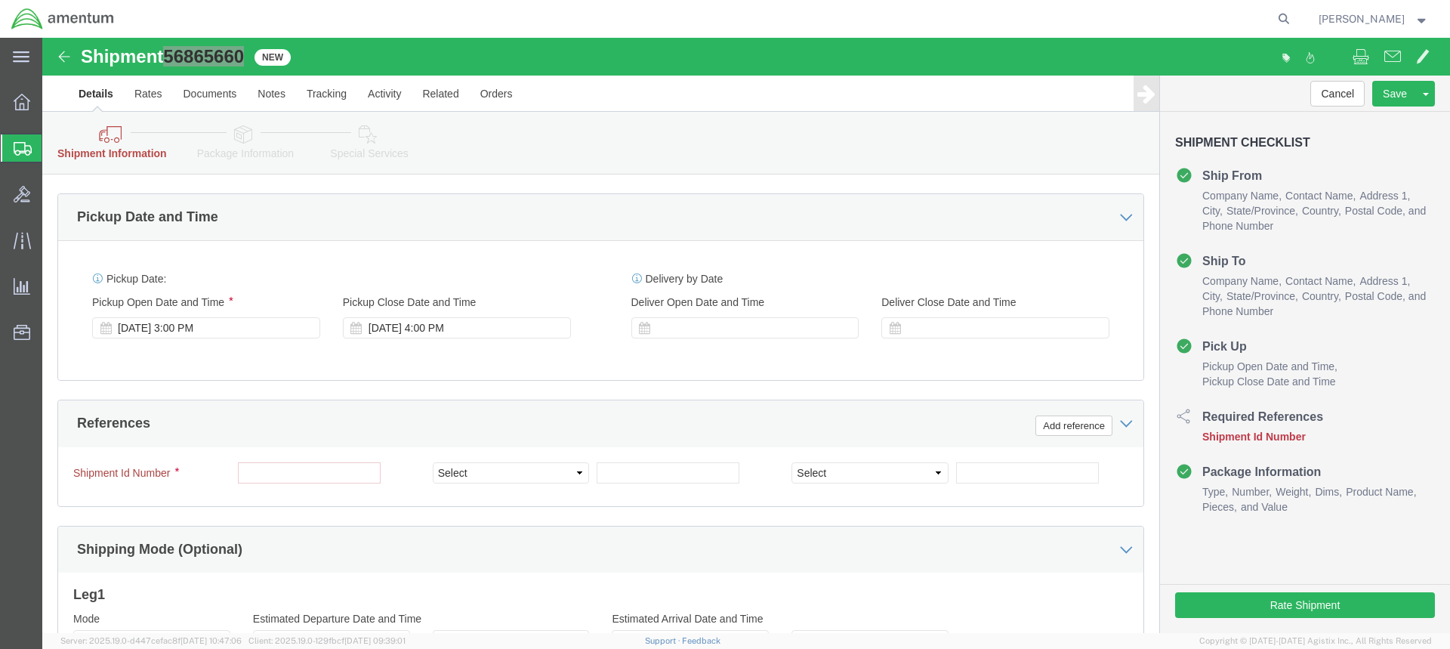
scroll to position [582, 0]
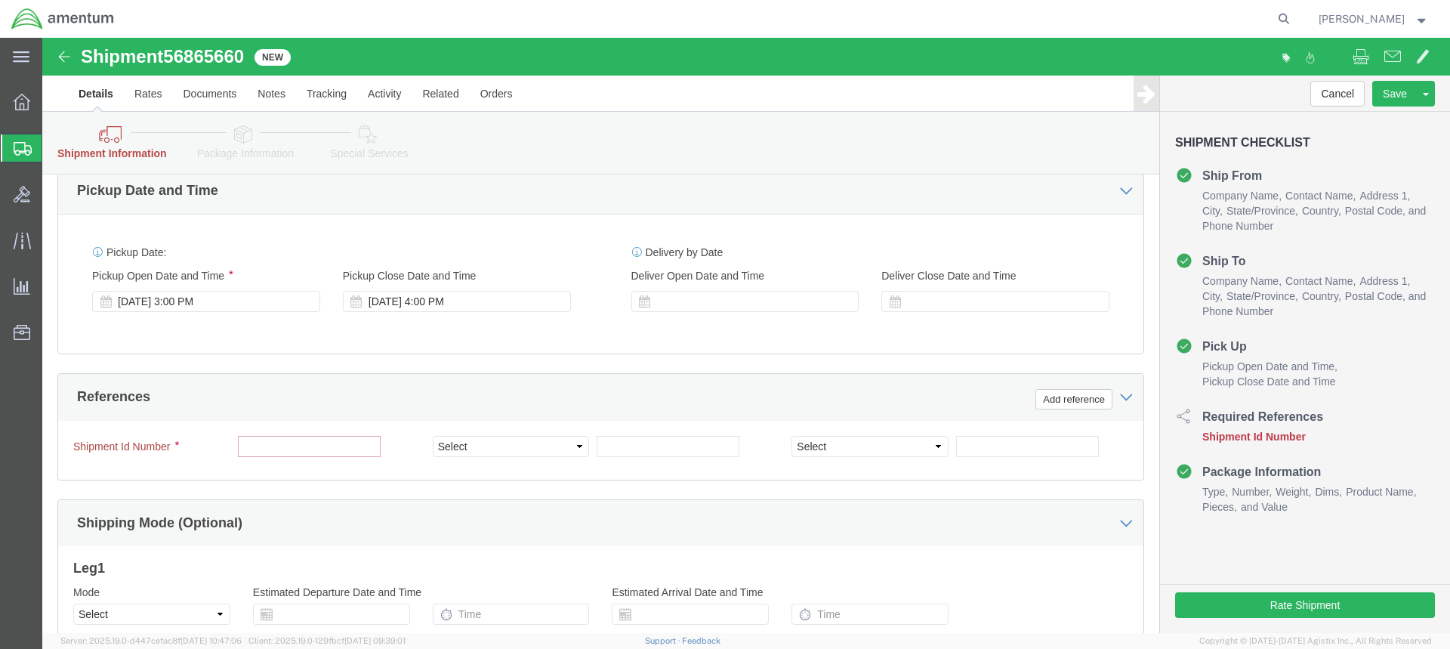
click input "text"
paste input "56865660"
type input "56865660"
click input "text"
type input "CBP"
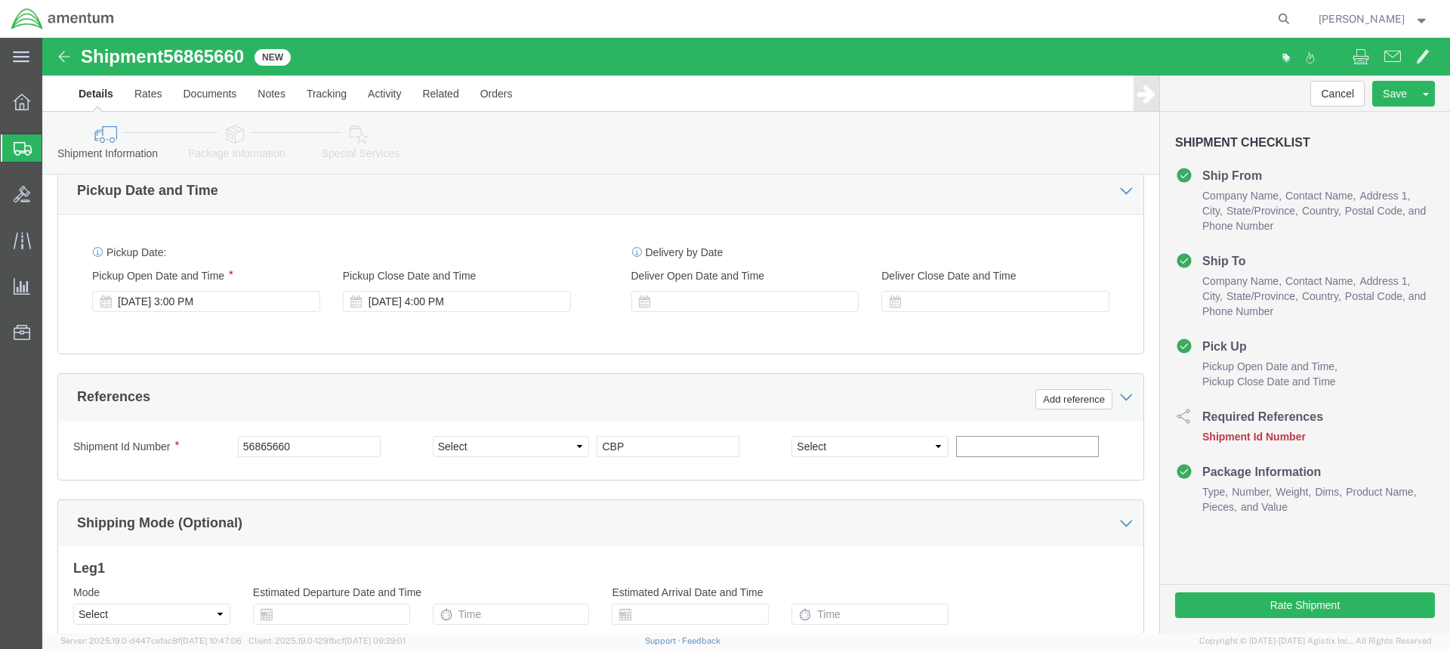
click input "text"
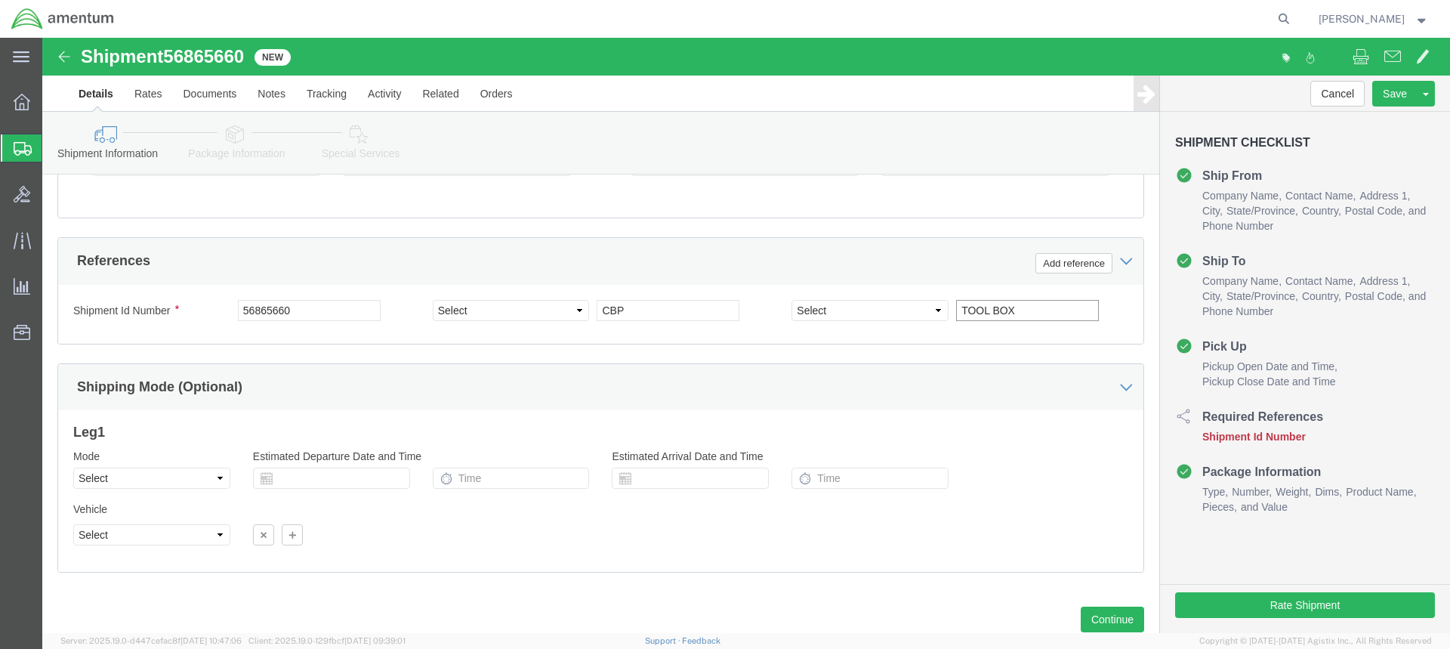
scroll to position [733, 0]
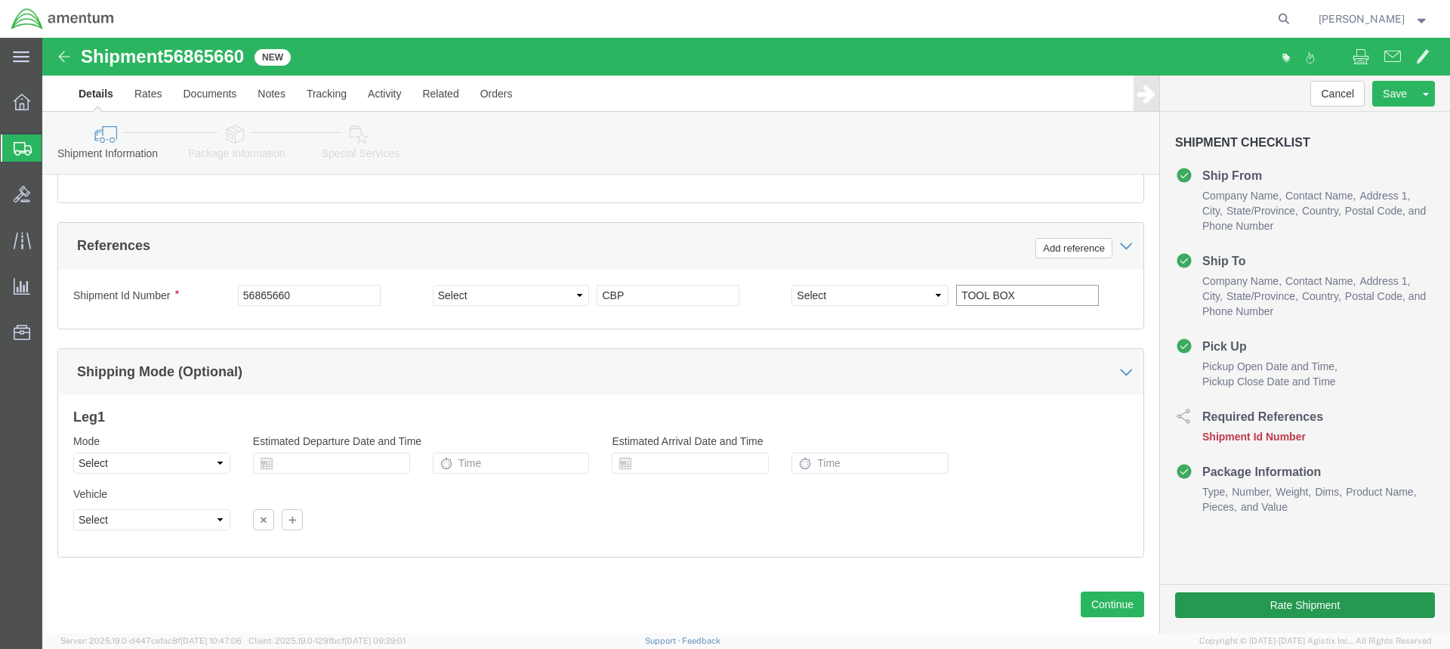
type input "TOOL BOX"
click button "Rate Shipment"
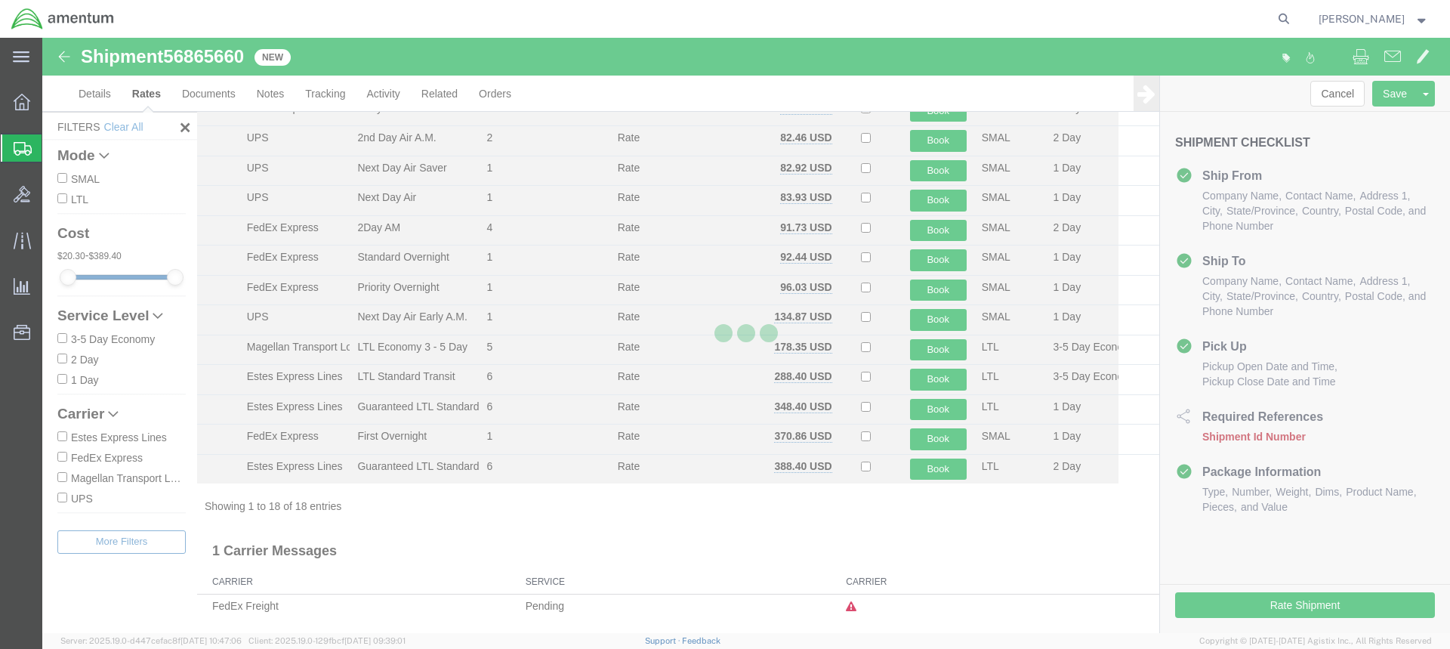
scroll to position [223, 0]
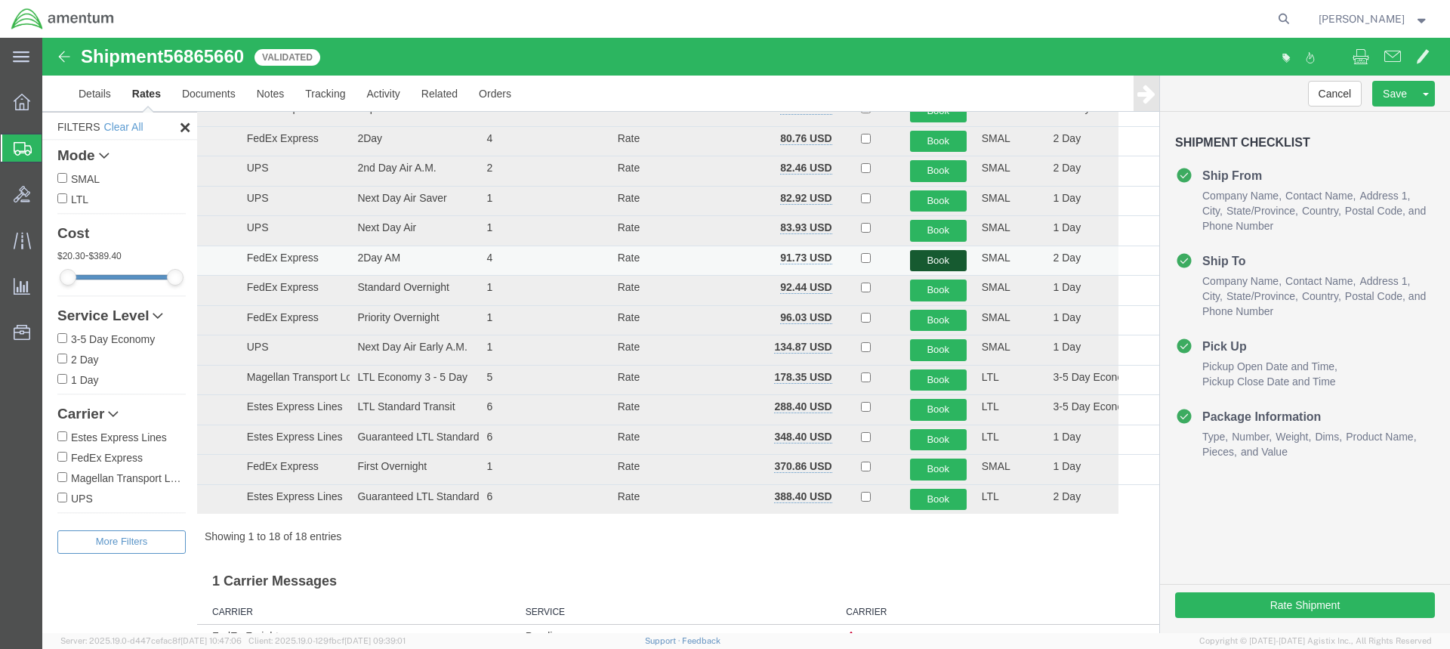
click at [933, 258] on button "Book" at bounding box center [938, 261] width 57 height 22
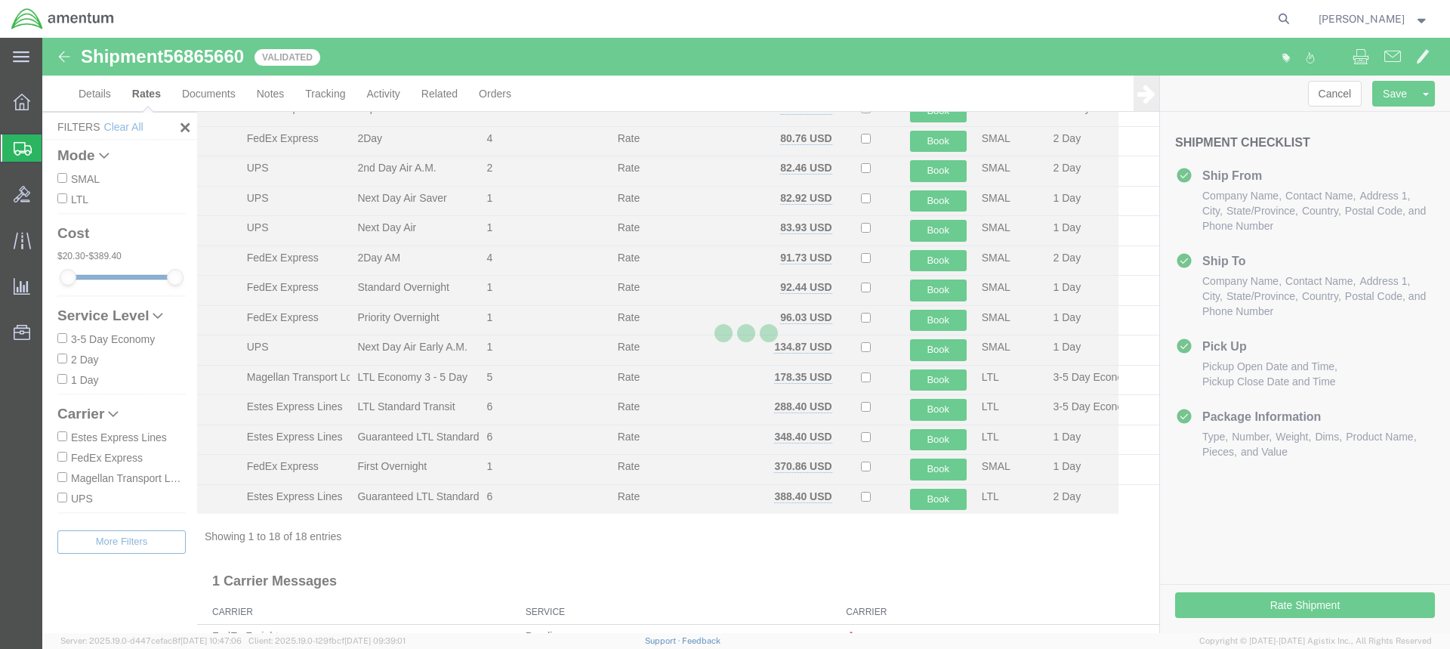
scroll to position [0, 0]
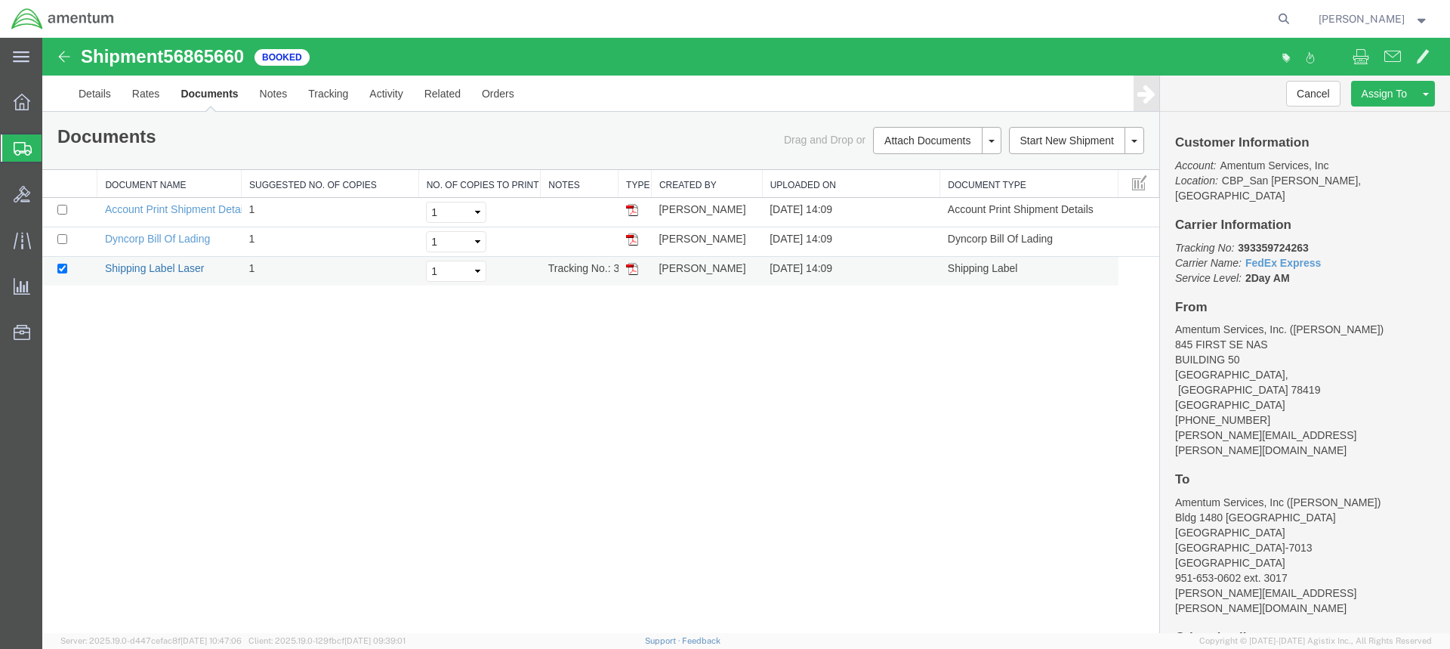
click at [183, 266] on link "Shipping Label Laser" at bounding box center [155, 268] width 100 height 12
